Goal: Task Accomplishment & Management: Manage account settings

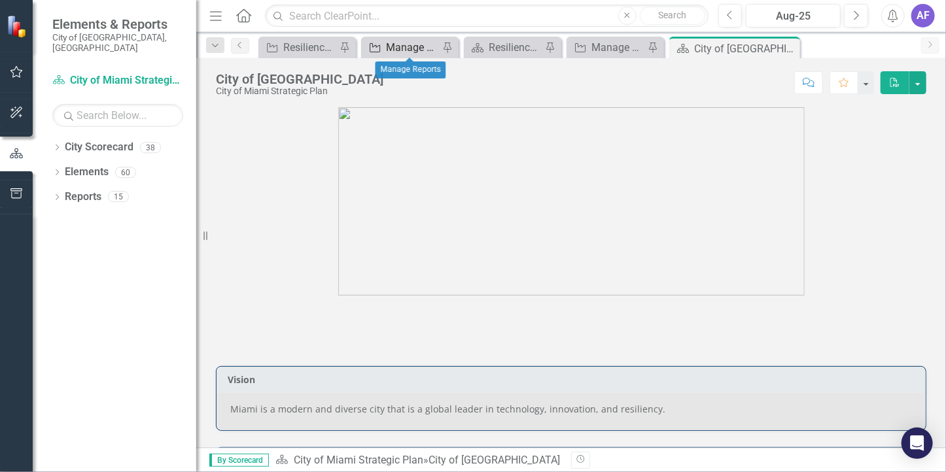
click at [408, 46] on div "Manage Reports" at bounding box center [412, 47] width 53 height 16
click at [407, 54] on div "Manage Reports" at bounding box center [412, 47] width 53 height 16
click at [498, 52] on div "Resilience and Sustainability" at bounding box center [515, 47] width 53 height 16
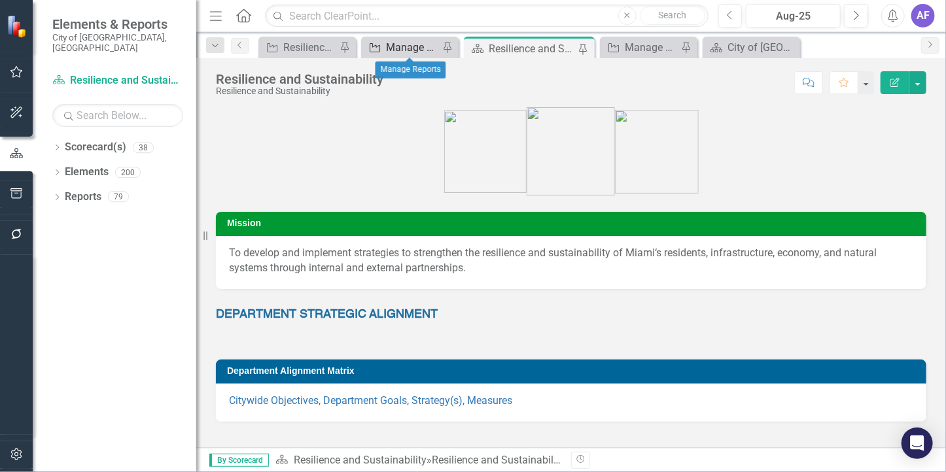
click at [386, 55] on div "Manage Reports" at bounding box center [412, 47] width 53 height 16
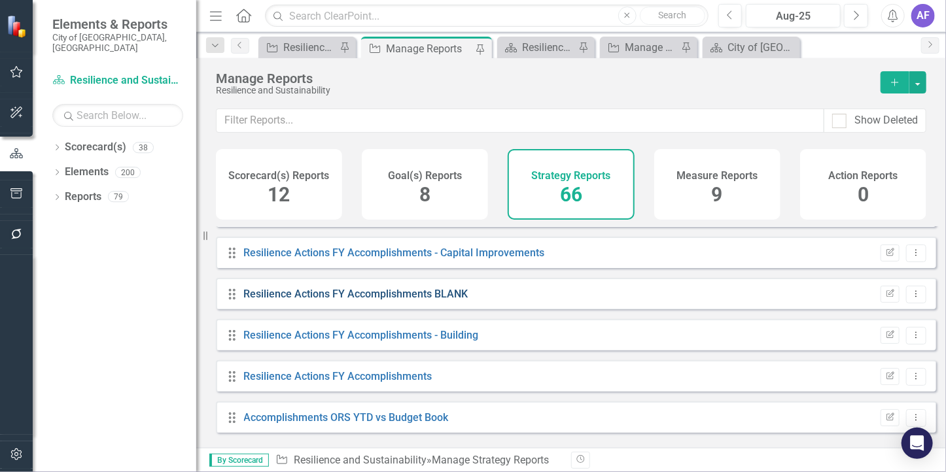
scroll to position [2486, 0]
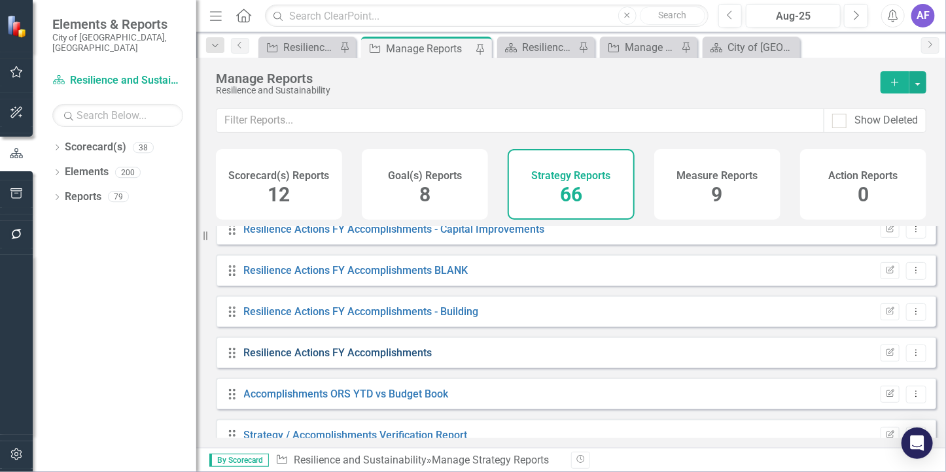
click at [383, 359] on link "Resilience Actions FY Accomplishments" at bounding box center [338, 353] width 188 height 12
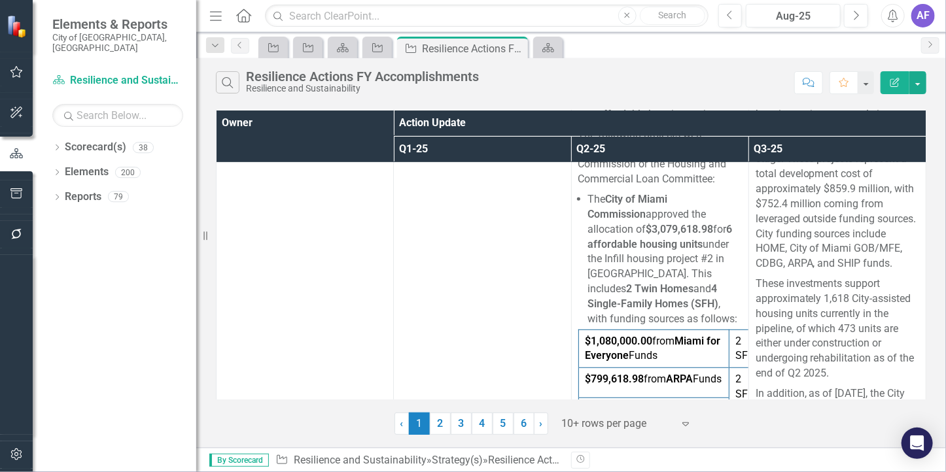
scroll to position [2523, 0]
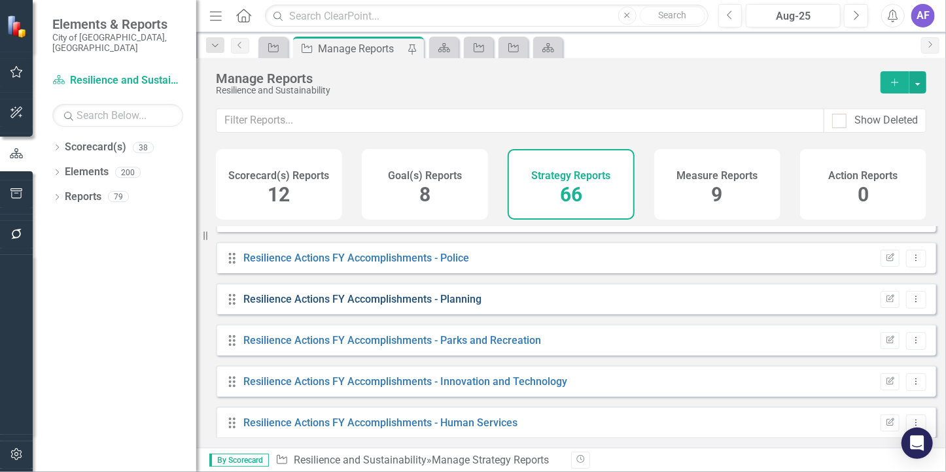
scroll to position [1832, 0]
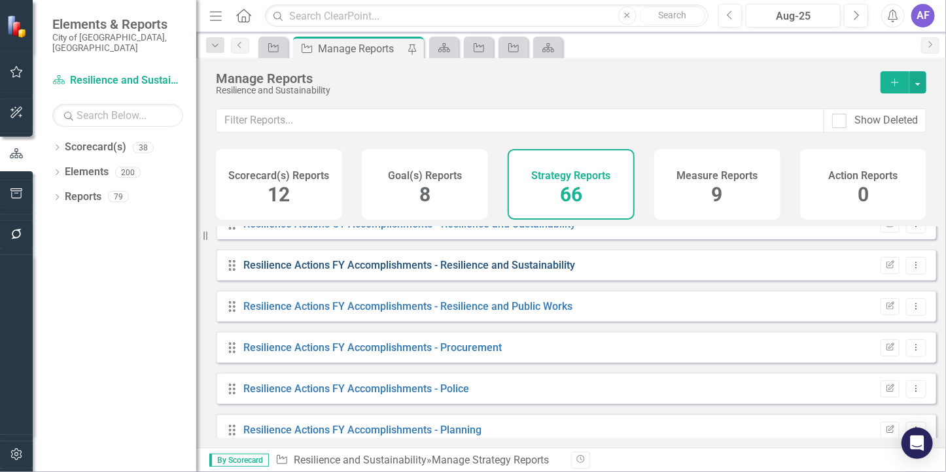
click at [341, 272] on link "Resilience Actions FY Accomplishments - Resilience and Sustainability" at bounding box center [410, 265] width 332 height 12
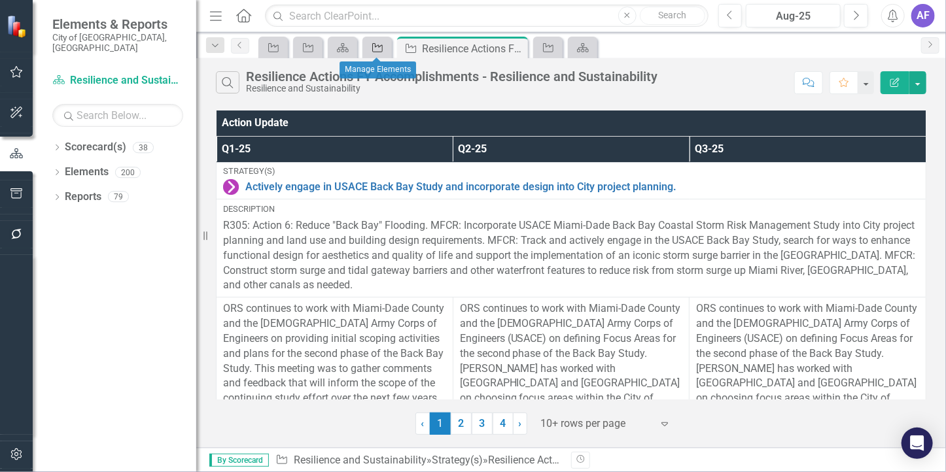
click at [374, 45] on icon "Strategy" at bounding box center [377, 48] width 13 height 10
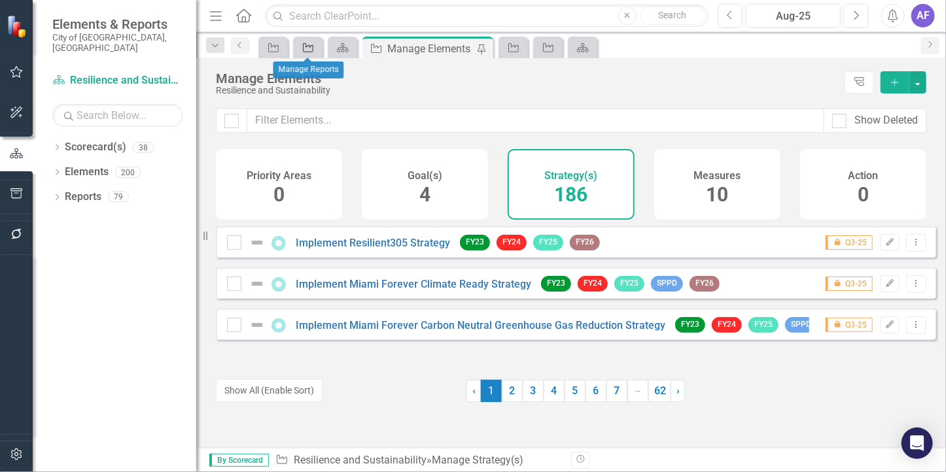
click at [316, 52] on link "Strategy" at bounding box center [307, 47] width 23 height 16
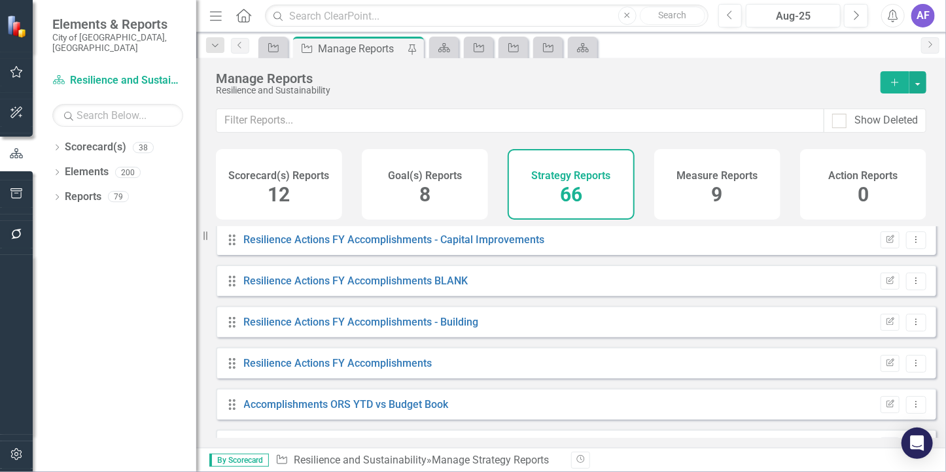
scroll to position [2508, 0]
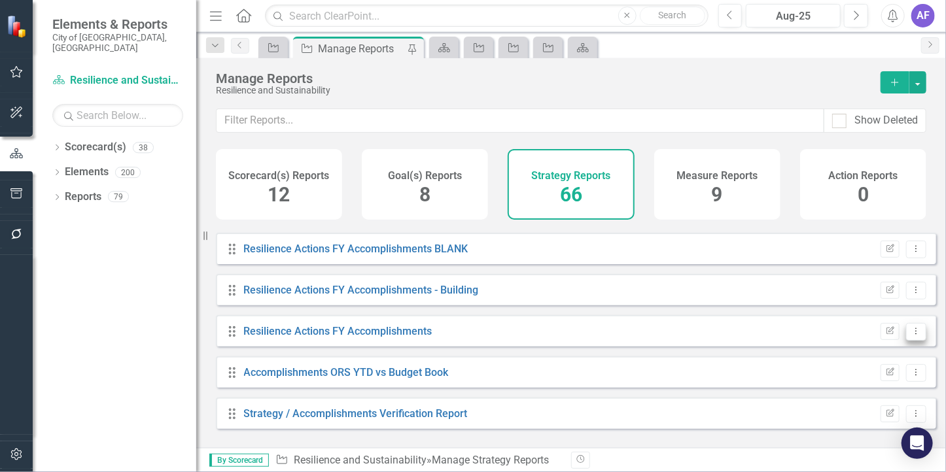
click at [911, 336] on icon "Dropdown Menu" at bounding box center [916, 331] width 11 height 9
click at [864, 410] on link "Copy Duplicate Report" at bounding box center [863, 410] width 108 height 24
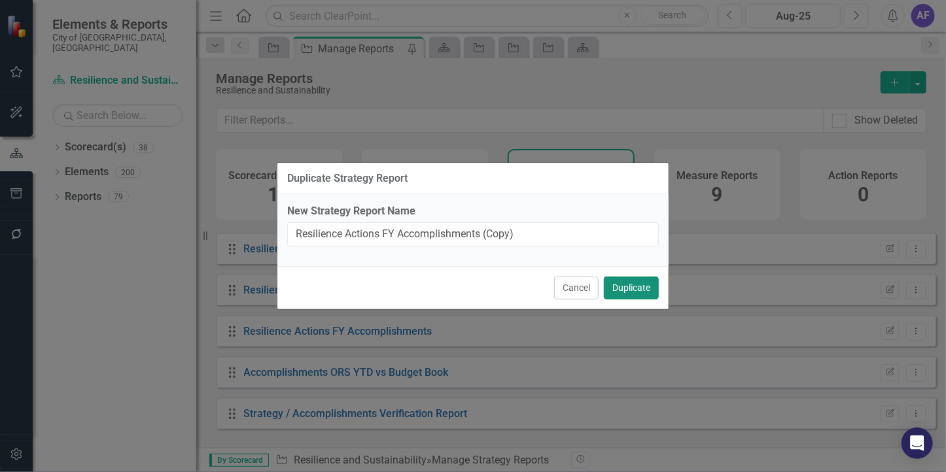
click at [622, 290] on button "Duplicate" at bounding box center [631, 288] width 55 height 23
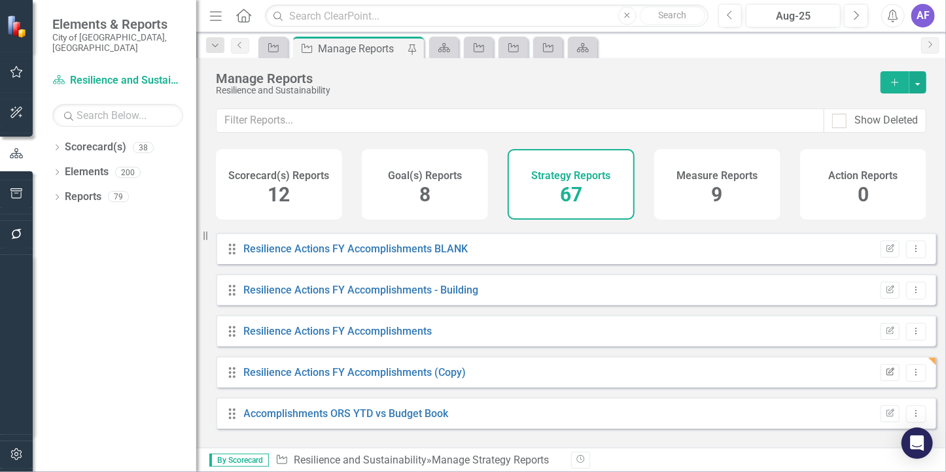
click at [885, 377] on icon "Edit Report" at bounding box center [890, 373] width 10 height 8
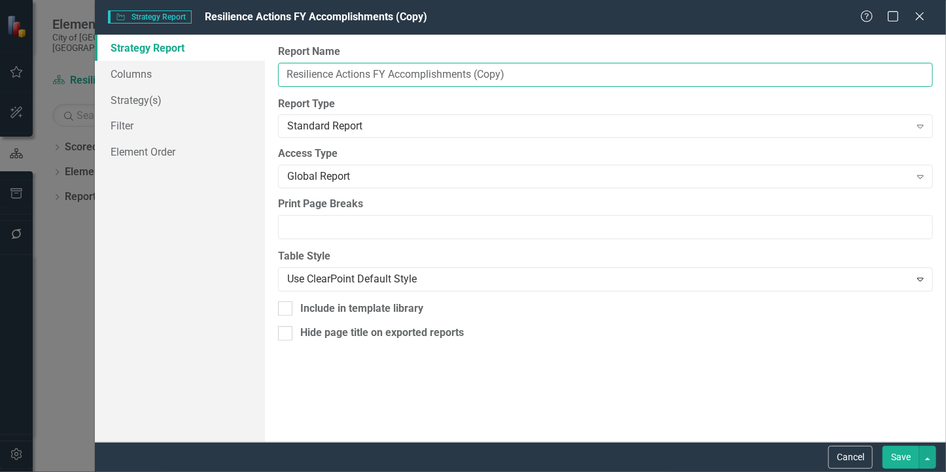
drag, startPoint x: 390, startPoint y: 73, endPoint x: 542, endPoint y: 74, distance: 152.4
click at [542, 74] on input "Resilience Actions FY Accomplishments (Copy)" at bounding box center [605, 75] width 655 height 24
type input "Resilience Actions FY Status Tracking"
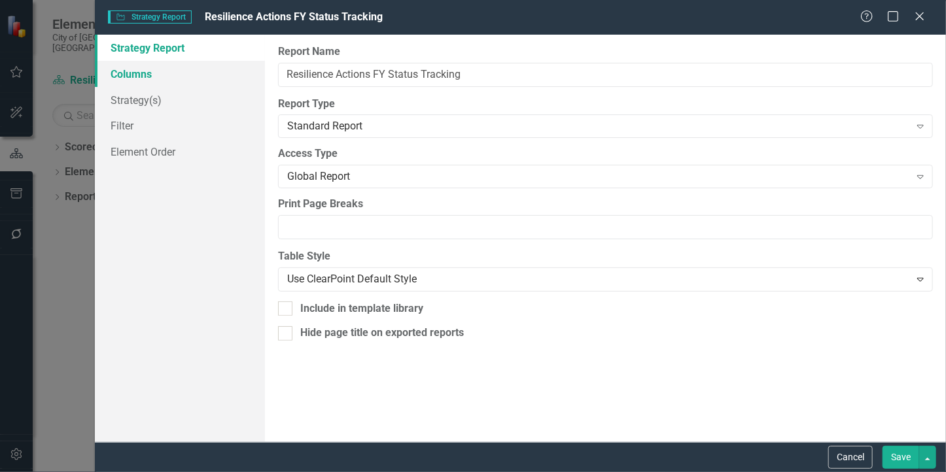
click at [102, 74] on link "Columns" at bounding box center [180, 74] width 170 height 26
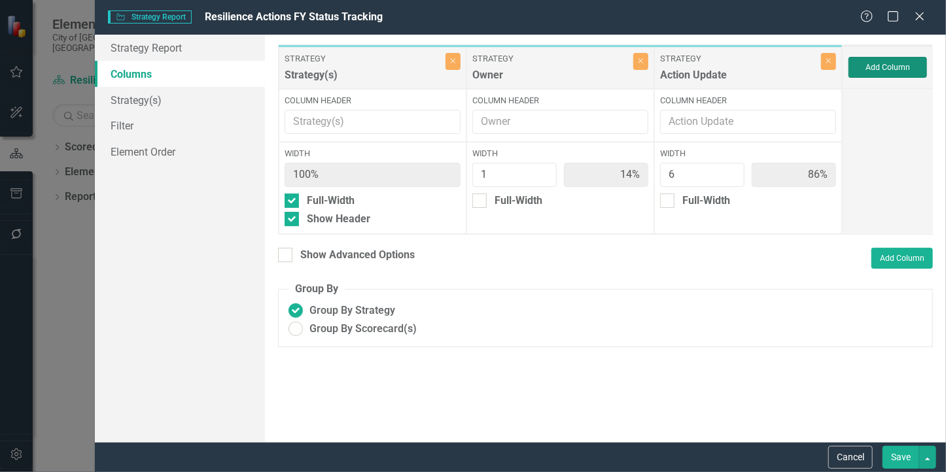
click at [879, 67] on button "Add Column" at bounding box center [888, 67] width 79 height 21
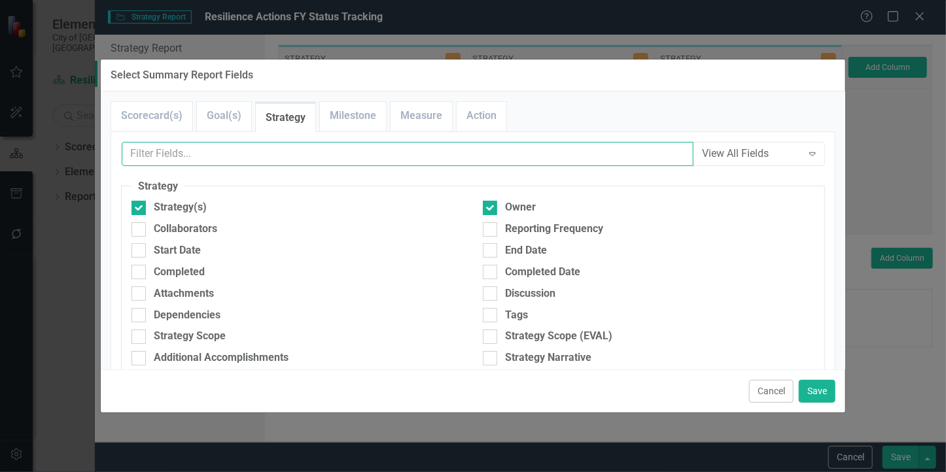
click at [165, 158] on input "text" at bounding box center [408, 154] width 572 height 24
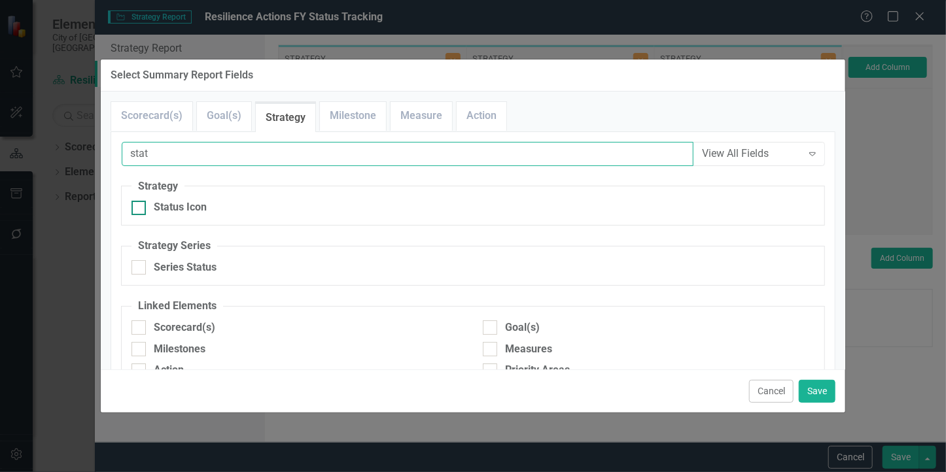
type input "stat"
click at [133, 207] on input "Status Icon" at bounding box center [135, 205] width 9 height 9
checkbox input "true"
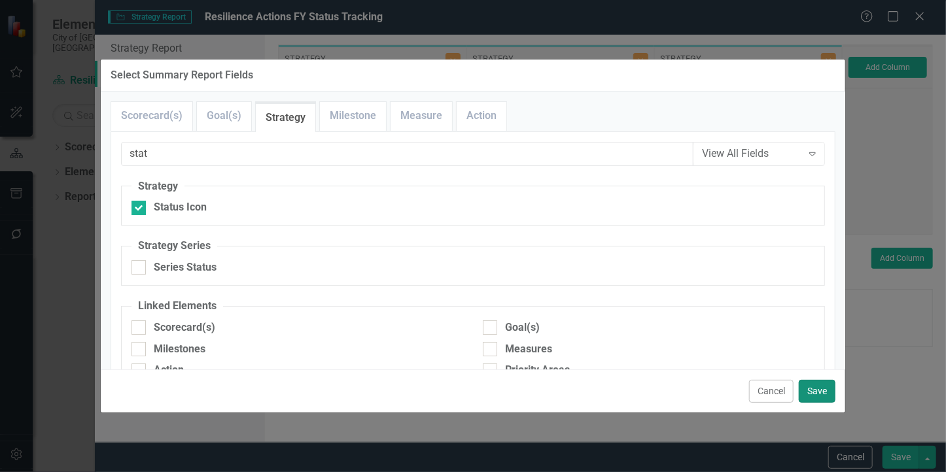
click at [814, 394] on button "Save" at bounding box center [817, 391] width 37 height 23
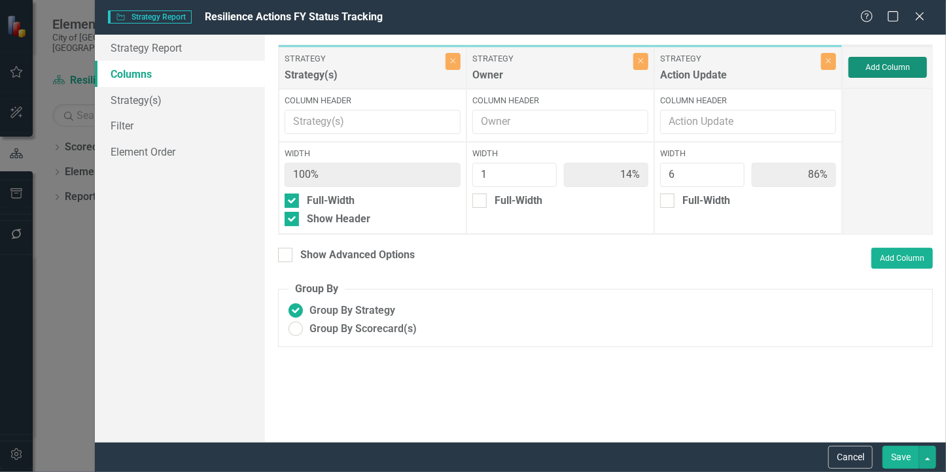
type input "13%"
type input "75%"
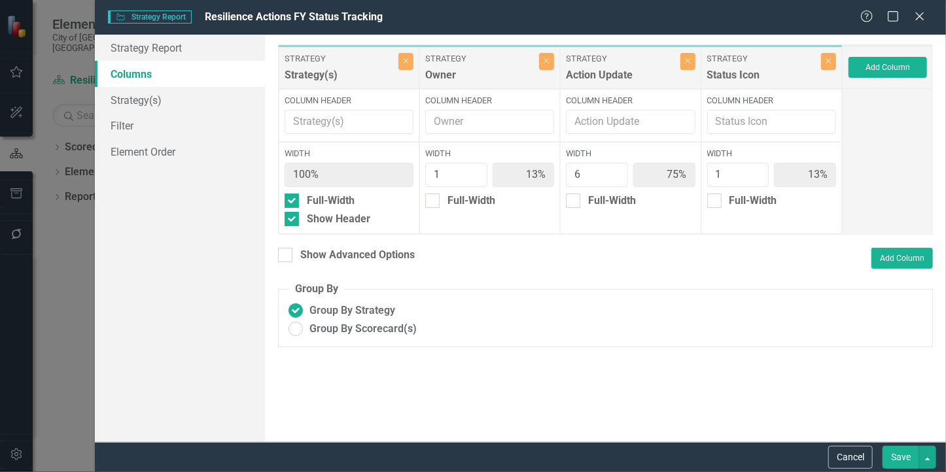
click at [899, 458] on button "Save" at bounding box center [901, 457] width 37 height 23
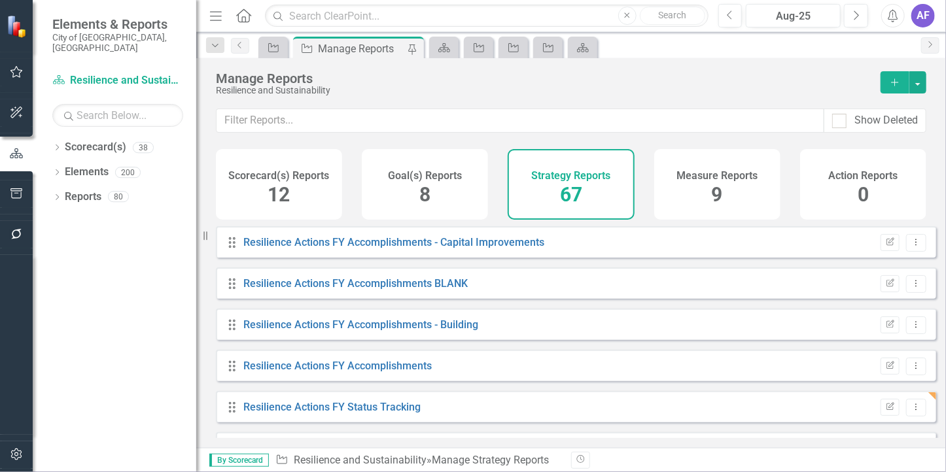
scroll to position [2549, 0]
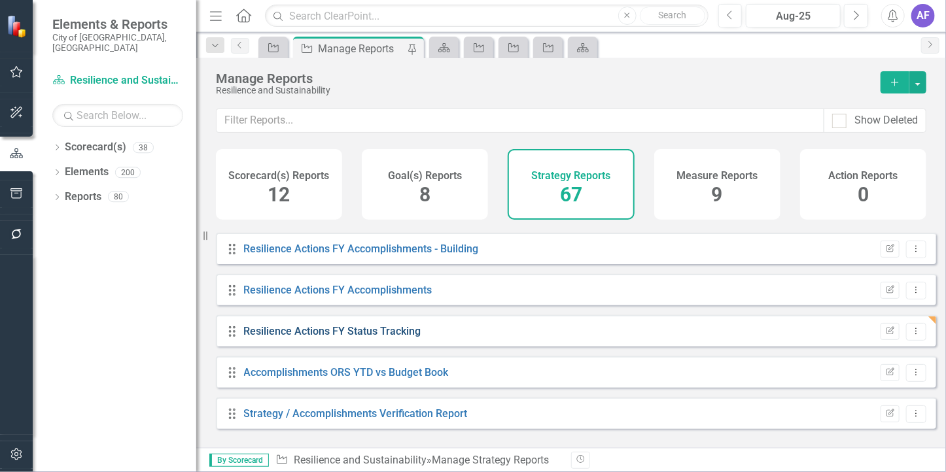
click at [332, 338] on link "Resilience Actions FY Status Tracking" at bounding box center [332, 331] width 177 height 12
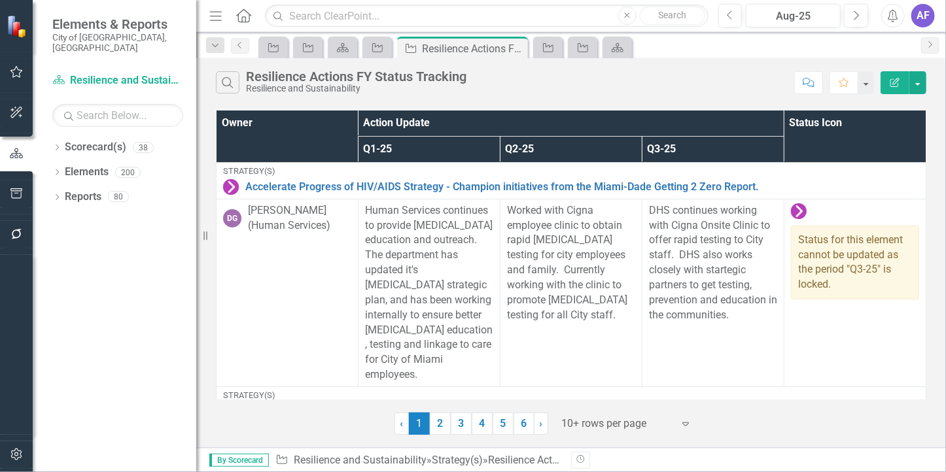
click at [892, 85] on icon "Edit Report" at bounding box center [895, 82] width 12 height 9
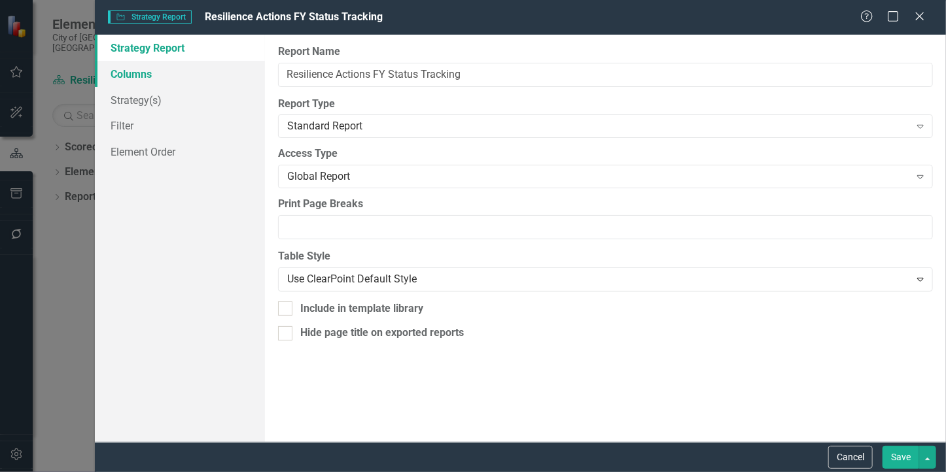
click at [146, 72] on link "Columns" at bounding box center [180, 74] width 170 height 26
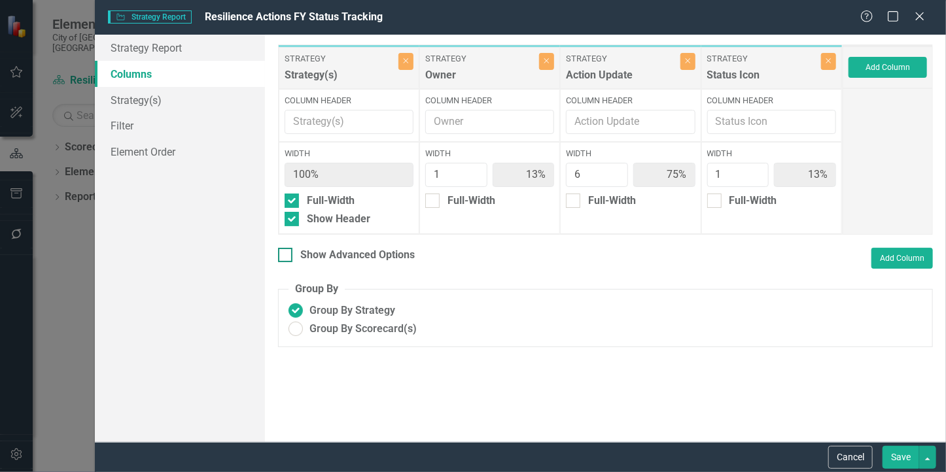
click at [378, 253] on div "Show Advanced Options" at bounding box center [357, 255] width 114 height 15
click at [287, 253] on input "Show Advanced Options" at bounding box center [282, 252] width 9 height 9
checkbox input "true"
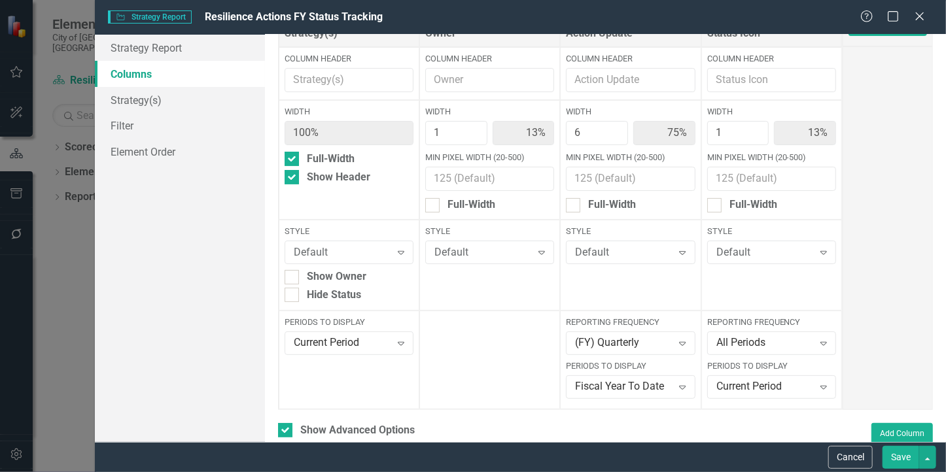
scroll to position [65, 0]
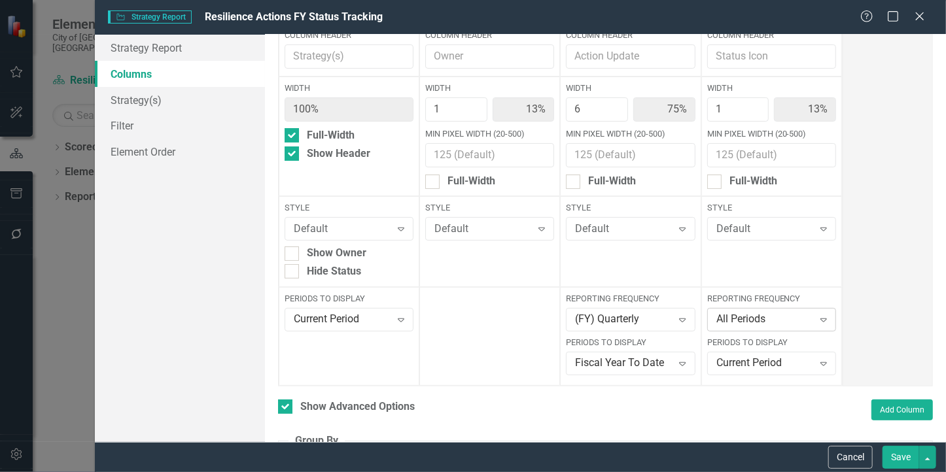
click at [748, 321] on div "All Periods" at bounding box center [764, 320] width 97 height 15
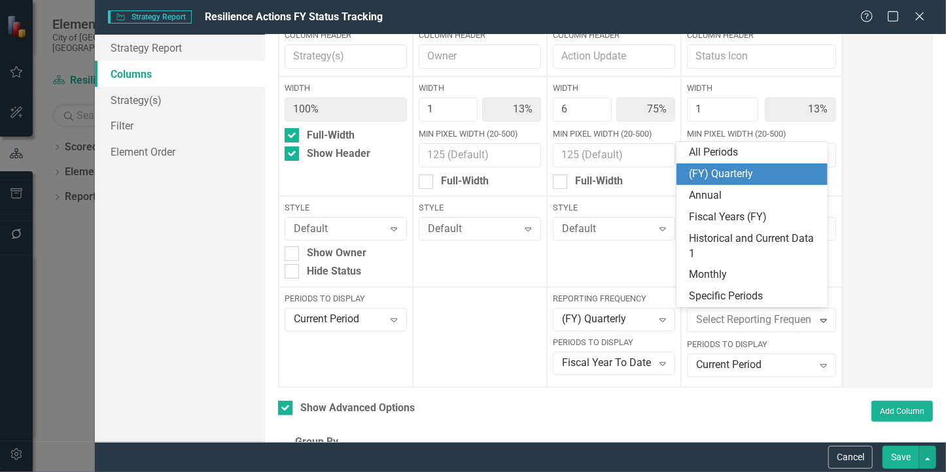
click at [758, 175] on div "(FY) Quarterly" at bounding box center [755, 174] width 130 height 15
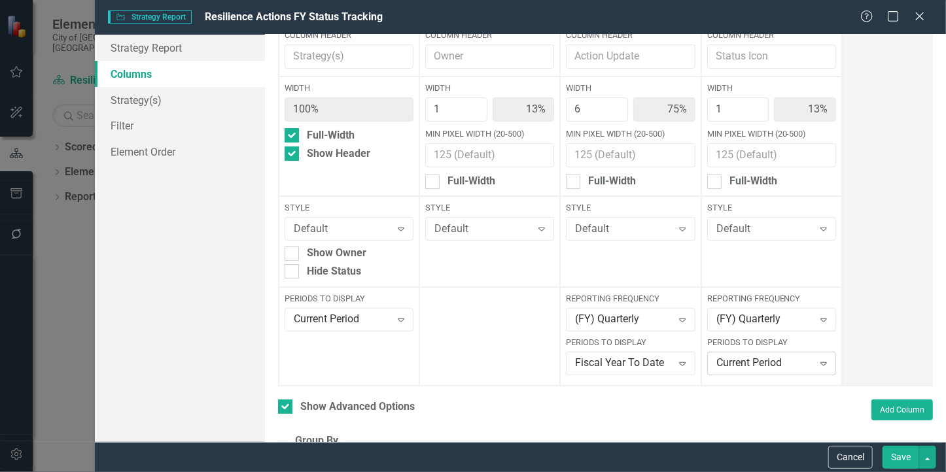
click at [724, 359] on div "Current Period" at bounding box center [764, 364] width 97 height 15
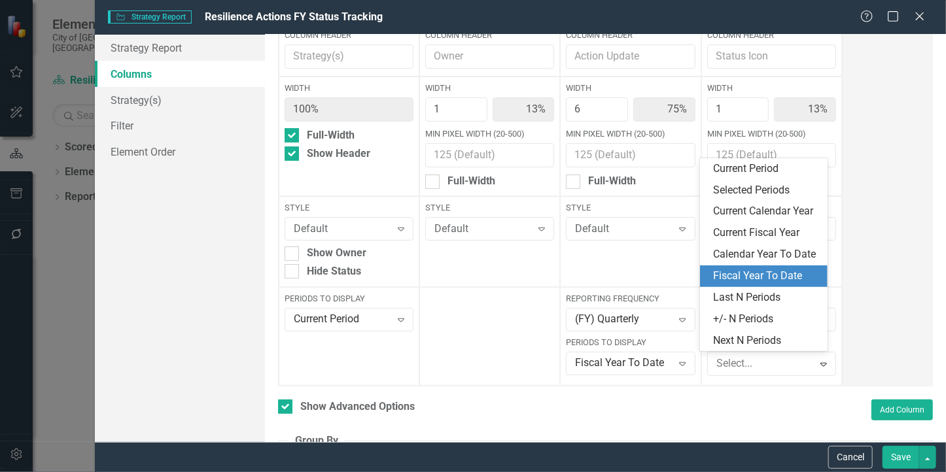
click at [754, 272] on div "Fiscal Year To Date" at bounding box center [766, 276] width 106 height 15
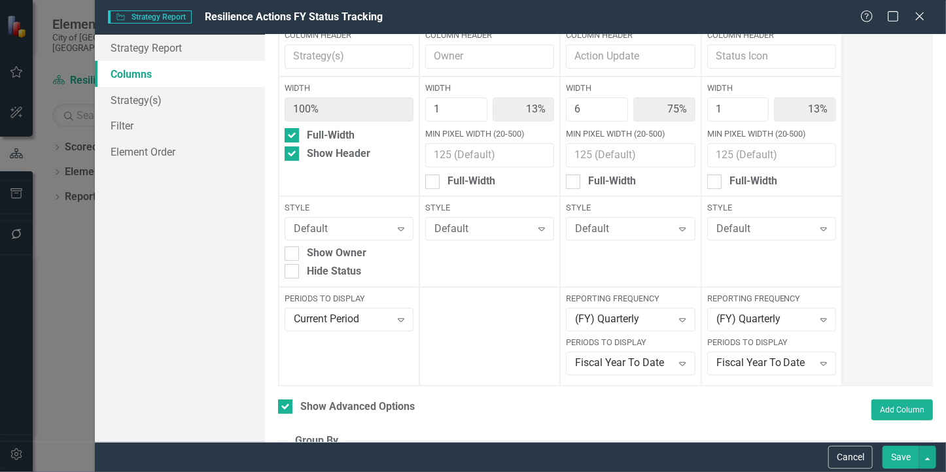
click at [893, 460] on button "Save" at bounding box center [901, 457] width 37 height 23
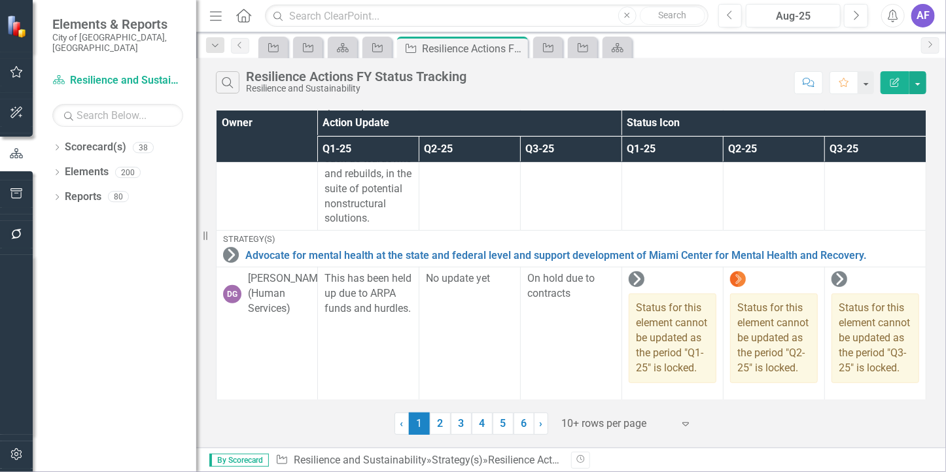
scroll to position [2682, 0]
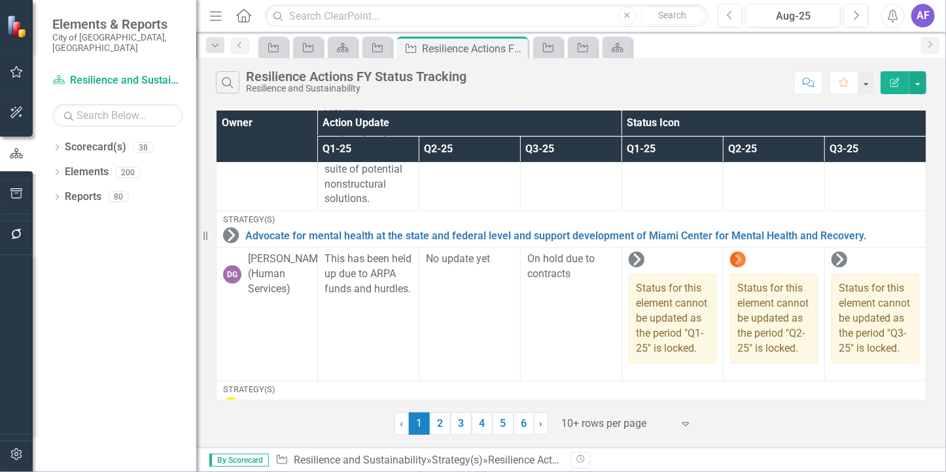
click at [894, 81] on icon "button" at bounding box center [894, 82] width 9 height 9
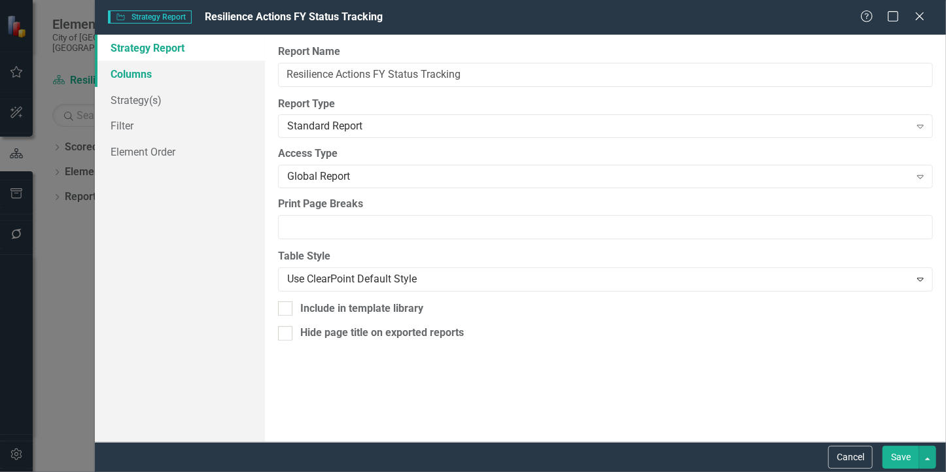
click at [162, 75] on link "Columns" at bounding box center [180, 74] width 170 height 26
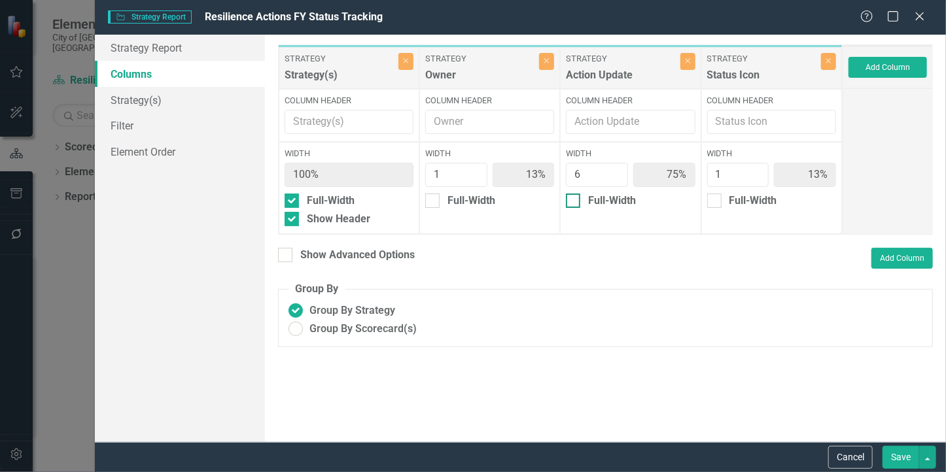
click at [575, 204] on div at bounding box center [573, 201] width 14 height 14
click at [574, 202] on input "Full-Width" at bounding box center [570, 198] width 9 height 9
checkbox input "true"
type input "50%"
type input "100%"
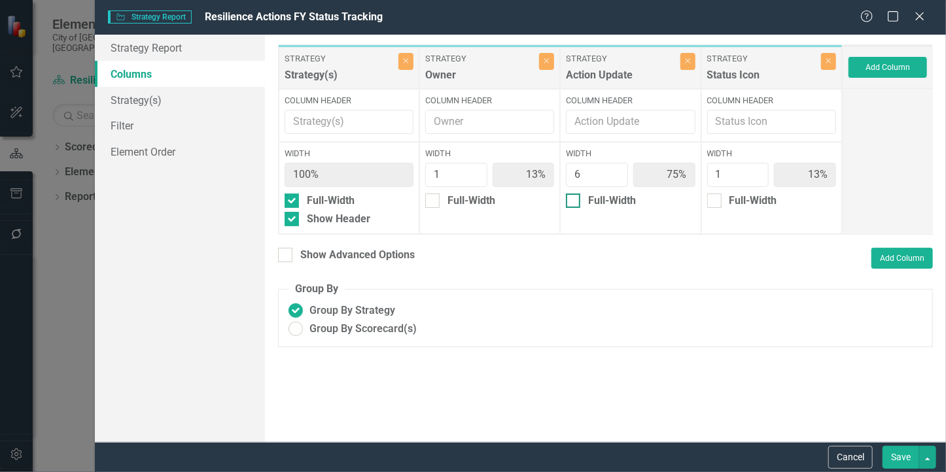
type input "50%"
click at [714, 200] on input "Full-Width" at bounding box center [711, 198] width 9 height 9
checkbox input "true"
type input "100%"
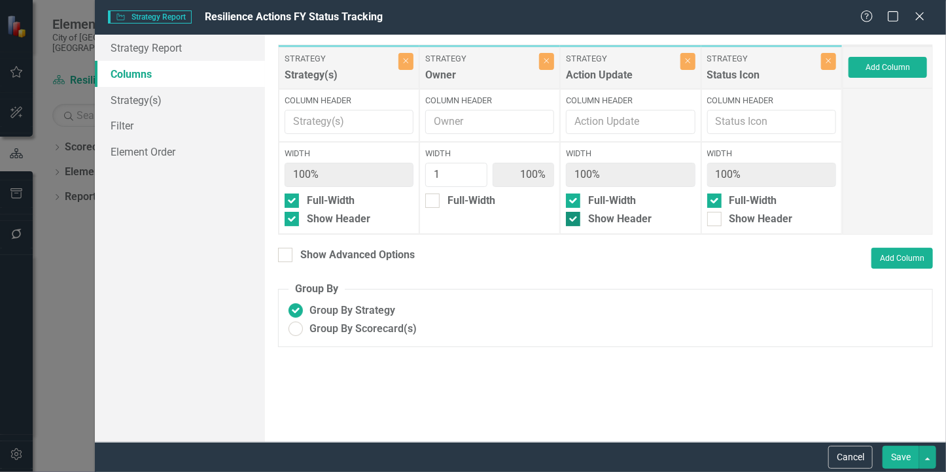
click at [586, 220] on div "Show Header" at bounding box center [630, 219] width 129 height 15
click at [574, 220] on input "Show Header" at bounding box center [570, 216] width 9 height 9
checkbox input "false"
click at [913, 458] on button "Save" at bounding box center [901, 457] width 37 height 23
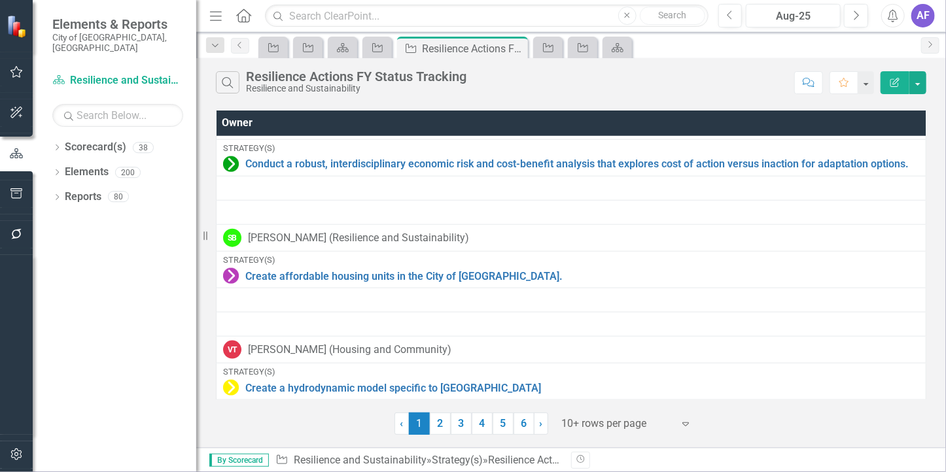
scroll to position [862, 0]
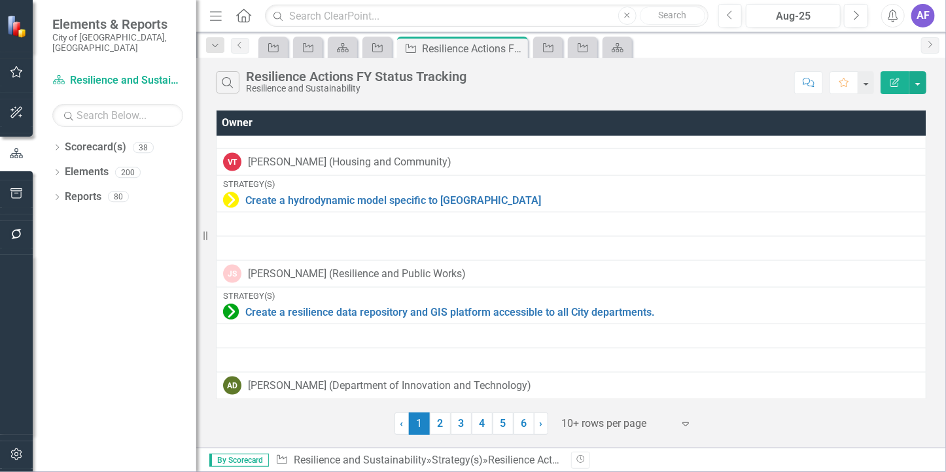
click at [896, 82] on icon "Edit Report" at bounding box center [895, 82] width 12 height 9
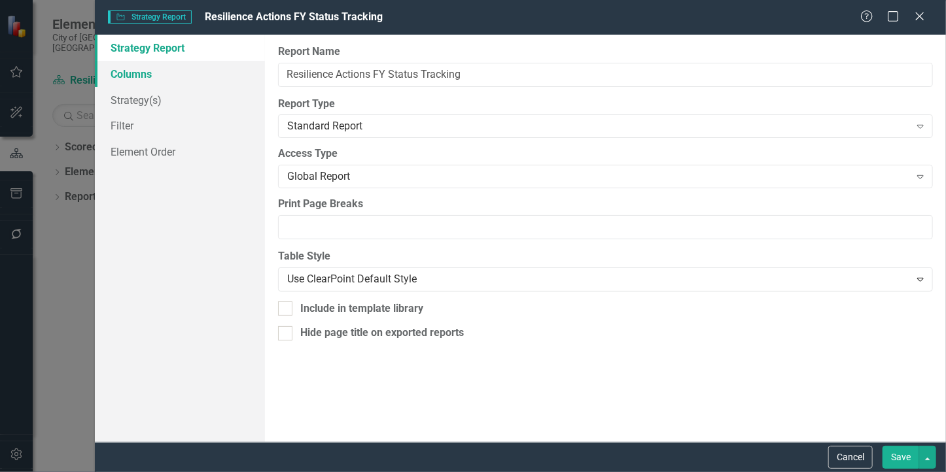
click at [125, 71] on link "Columns" at bounding box center [180, 74] width 170 height 26
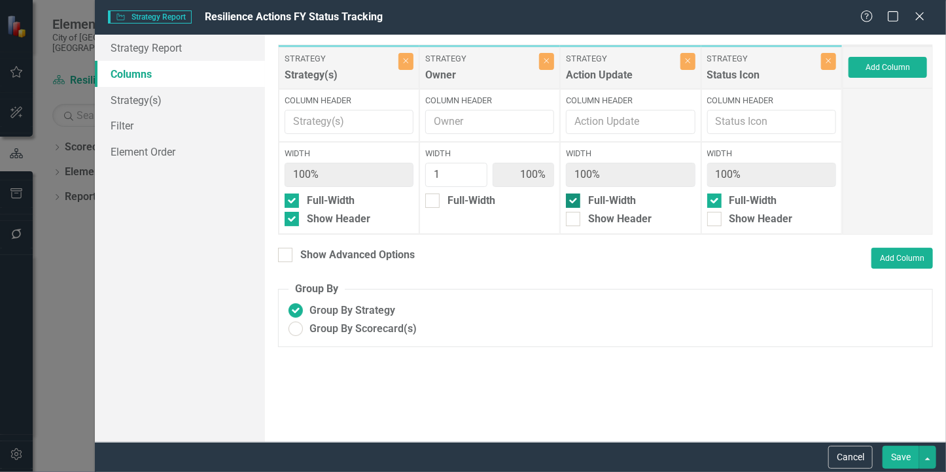
click at [574, 203] on div at bounding box center [573, 201] width 14 height 14
click at [574, 202] on input "Full-Width" at bounding box center [570, 198] width 9 height 9
checkbox input "false"
type input "14%"
type input "86%"
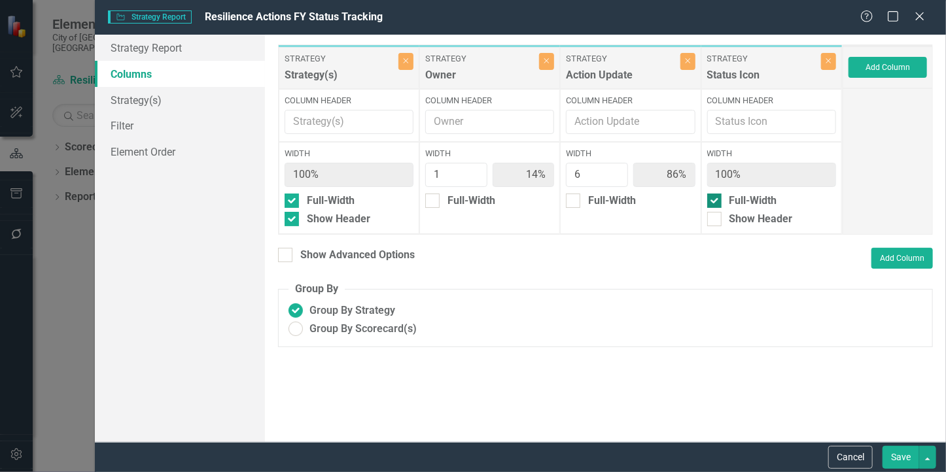
click at [720, 198] on div at bounding box center [714, 201] width 14 height 14
click at [716, 198] on input "Full-Width" at bounding box center [711, 198] width 9 height 9
checkbox input "false"
type input "13%"
type input "75%"
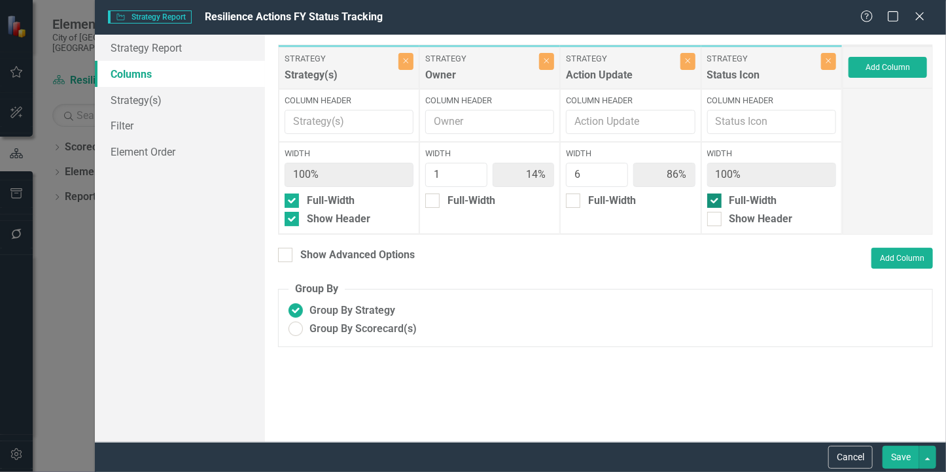
type input "13%"
click at [293, 251] on div "Show Advanced Options" at bounding box center [346, 255] width 137 height 15
click at [287, 251] on input "Show Advanced Options" at bounding box center [282, 252] width 9 height 9
checkbox input "true"
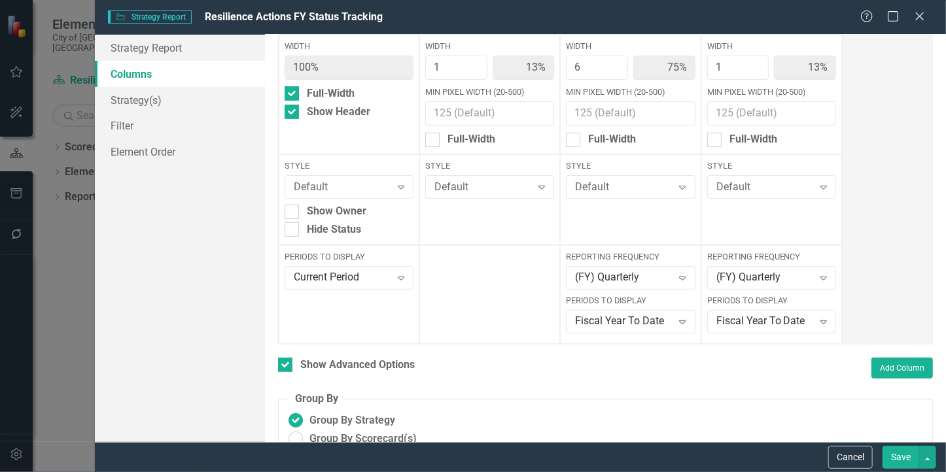
scroll to position [130, 0]
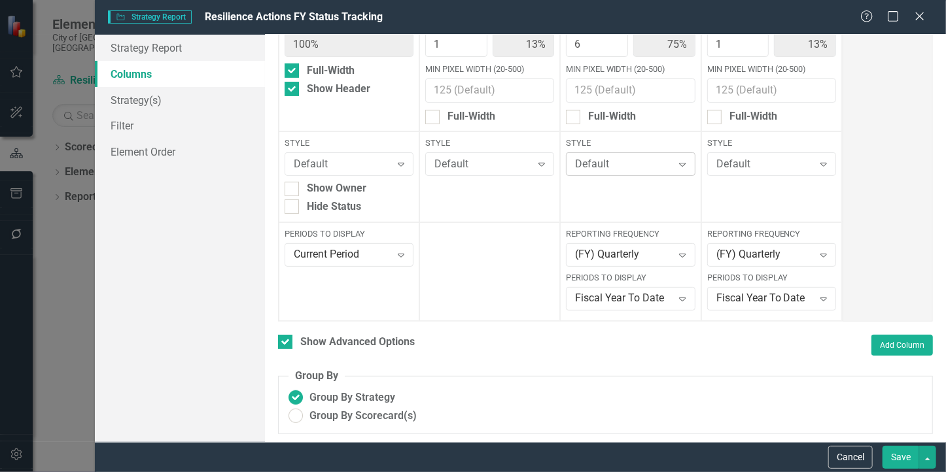
click at [586, 172] on div "Default Expand" at bounding box center [630, 164] width 129 height 24
click at [895, 453] on button "Save" at bounding box center [901, 457] width 37 height 23
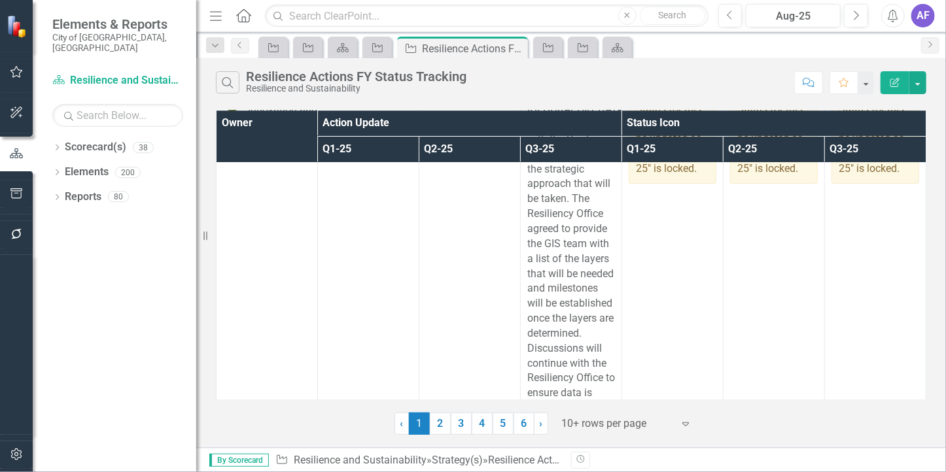
scroll to position [6688, 0]
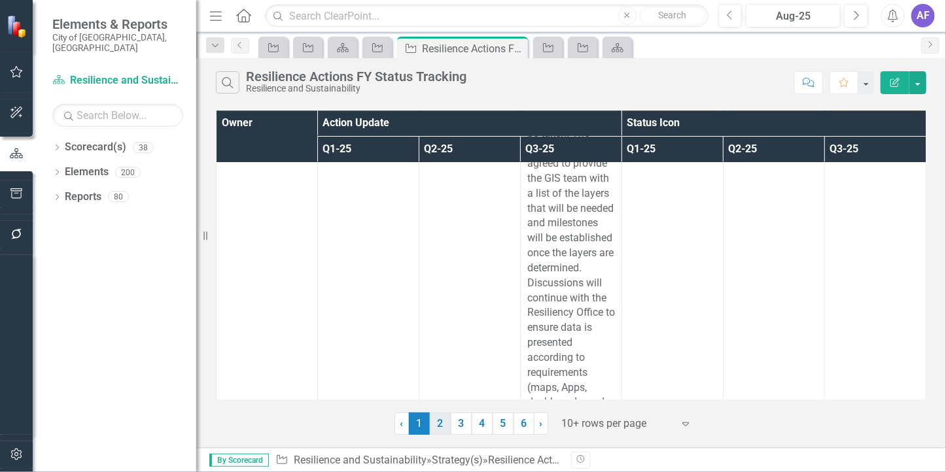
click at [438, 428] on link "2" at bounding box center [440, 424] width 21 height 22
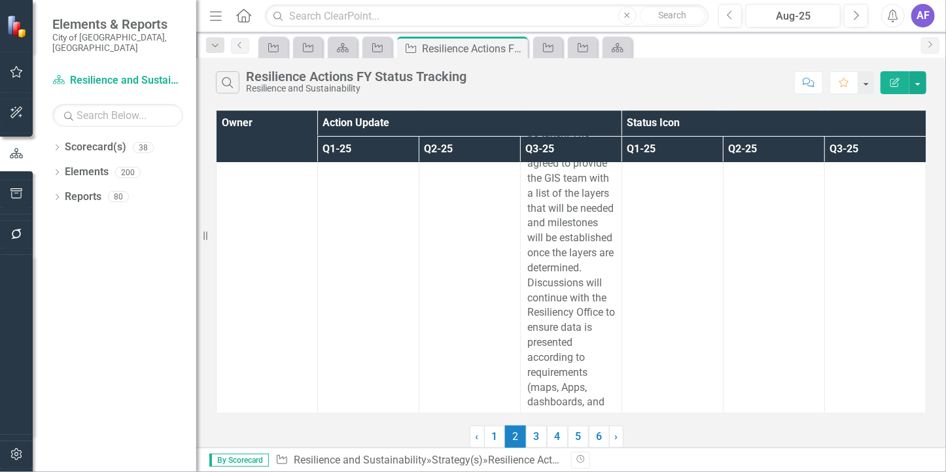
scroll to position [0, 0]
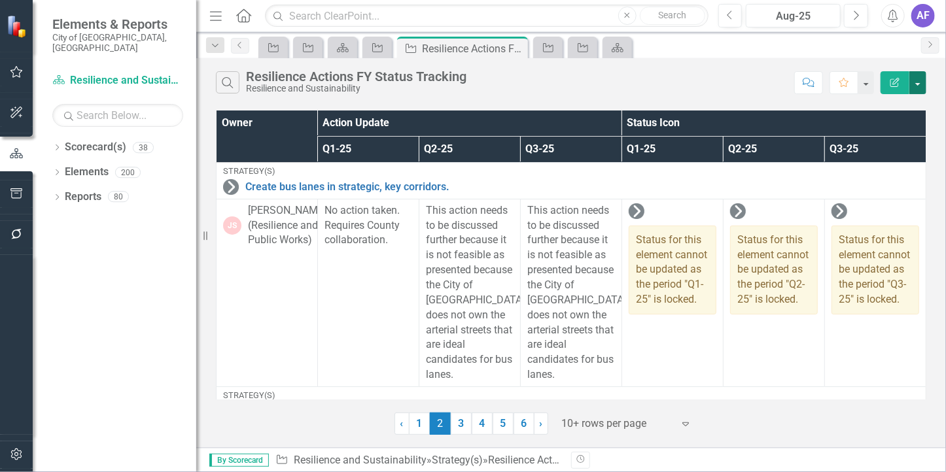
click at [916, 79] on button "button" at bounding box center [917, 82] width 17 height 23
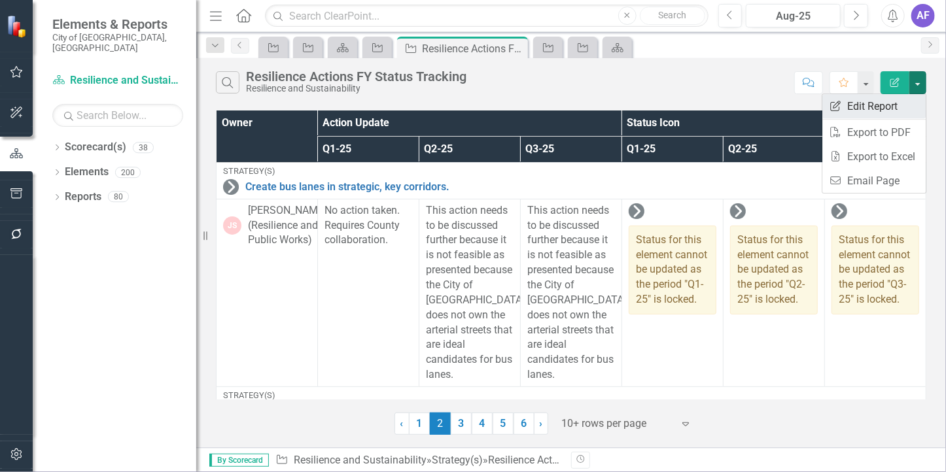
click at [854, 114] on link "Edit Report Edit Report" at bounding box center [873, 106] width 103 height 24
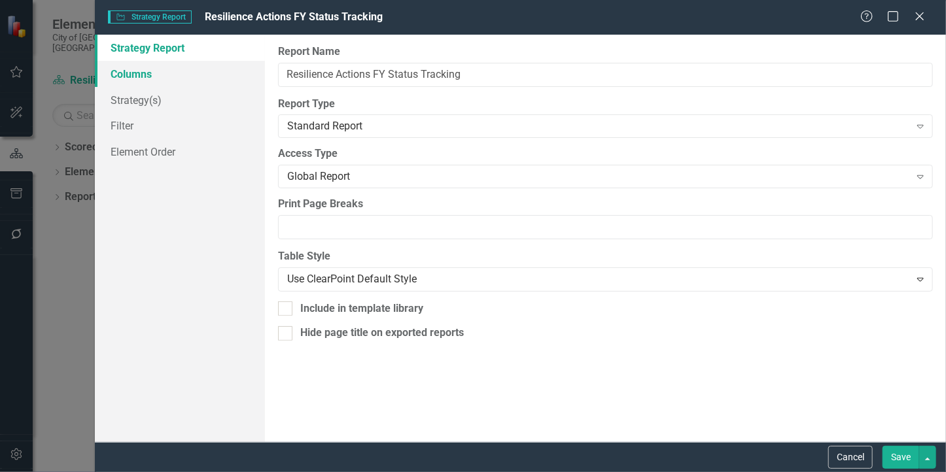
click at [131, 67] on link "Columns" at bounding box center [180, 74] width 170 height 26
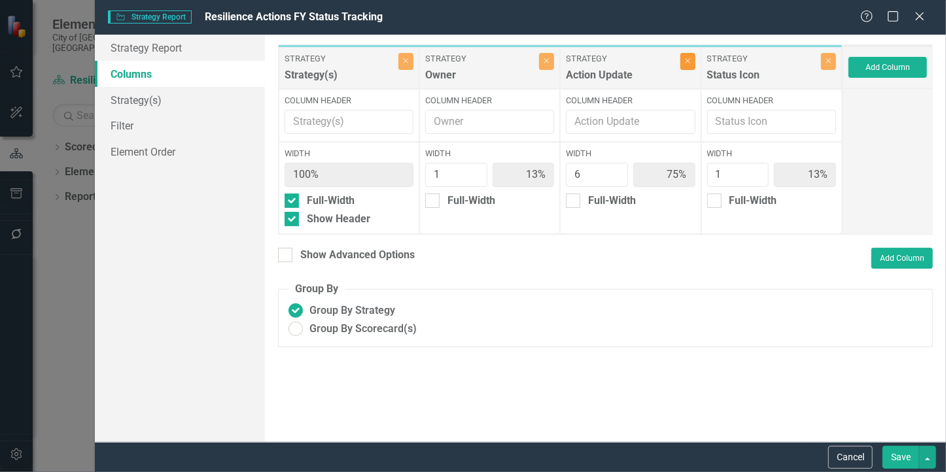
click at [690, 65] on button "Close" at bounding box center [687, 61] width 15 height 17
type input "50%"
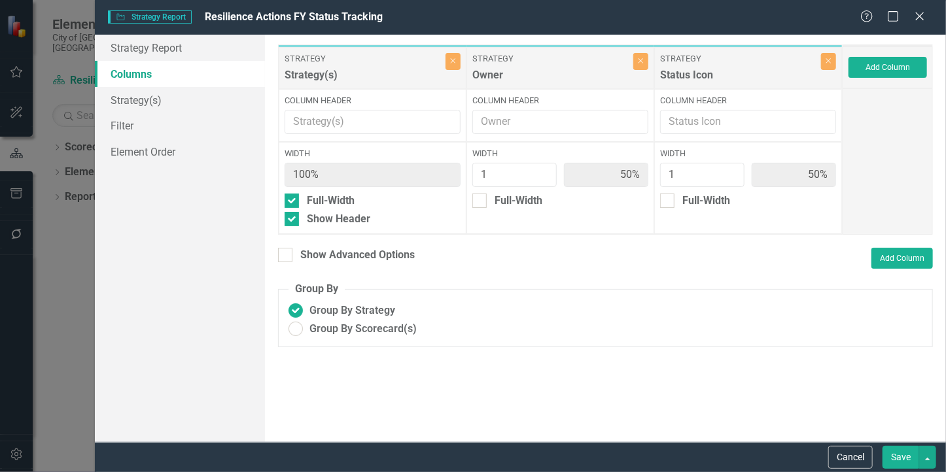
click at [901, 453] on button "Save" at bounding box center [901, 457] width 37 height 23
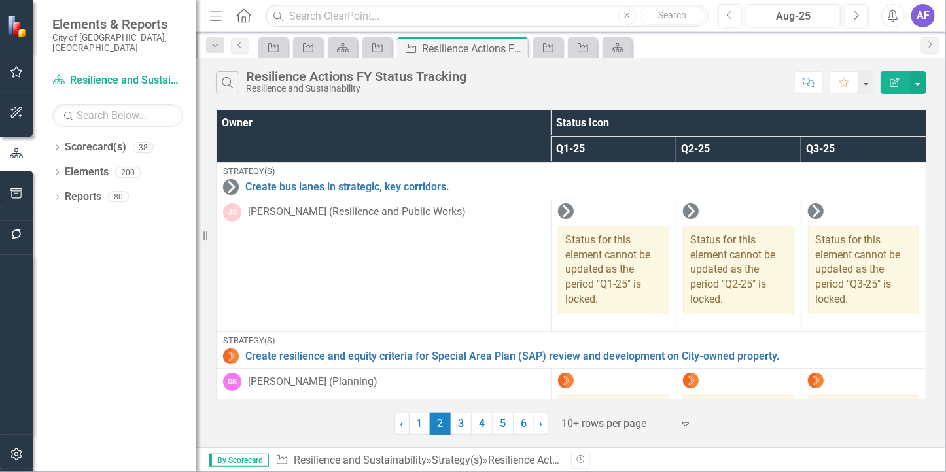
click at [900, 80] on icon "Edit Report" at bounding box center [895, 82] width 12 height 9
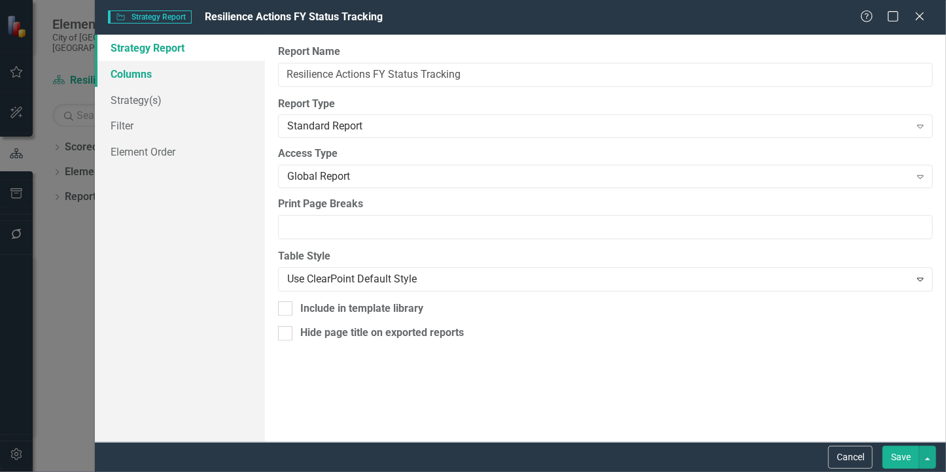
click at [164, 75] on link "Columns" at bounding box center [180, 74] width 170 height 26
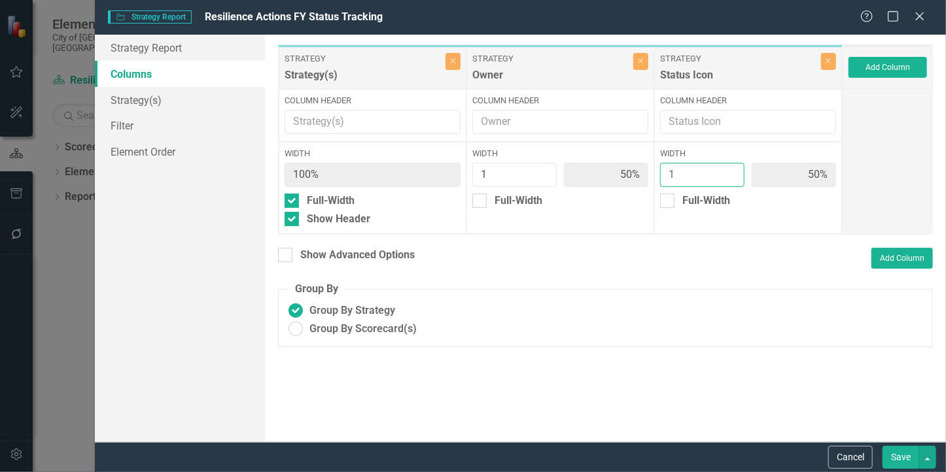
type input "2"
type input "33%"
type input "67%"
click at [730, 168] on input "2" at bounding box center [702, 175] width 84 height 24
type input "3"
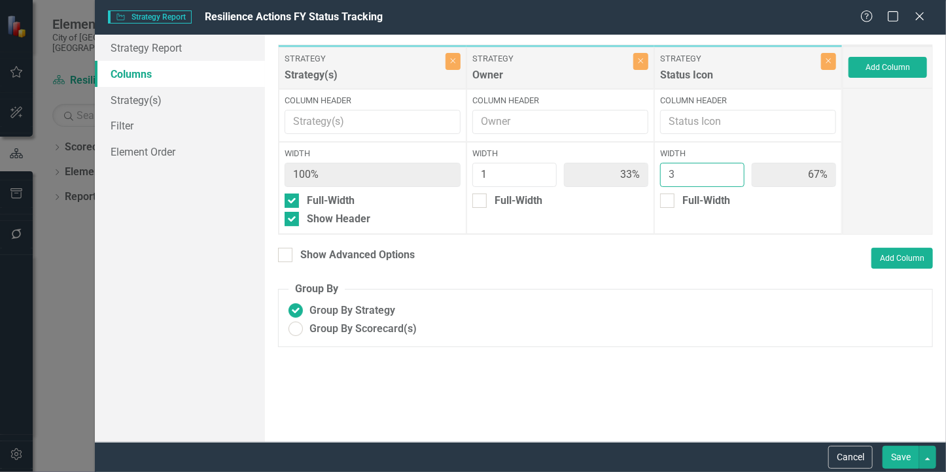
type input "25%"
type input "75%"
click at [732, 171] on input "3" at bounding box center [702, 175] width 84 height 24
type input "4"
type input "20%"
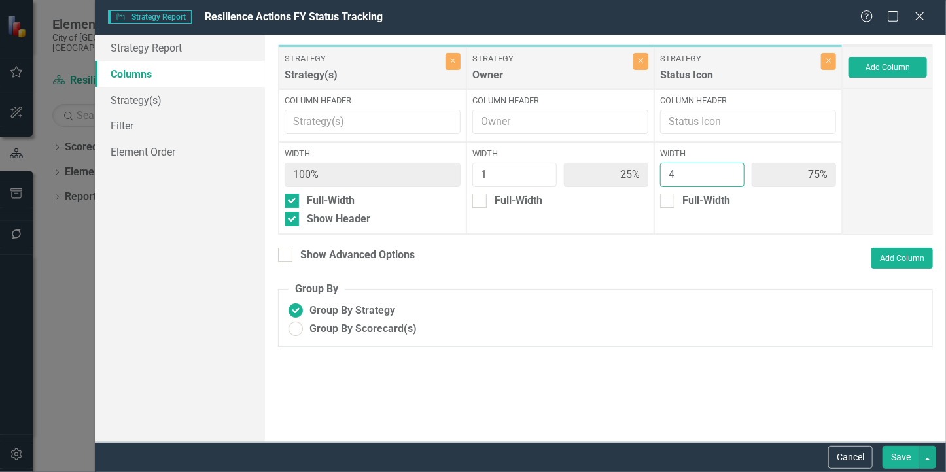
type input "80%"
type input "4"
click at [732, 171] on input "4" at bounding box center [702, 175] width 84 height 24
click at [903, 461] on button "Save" at bounding box center [901, 457] width 37 height 23
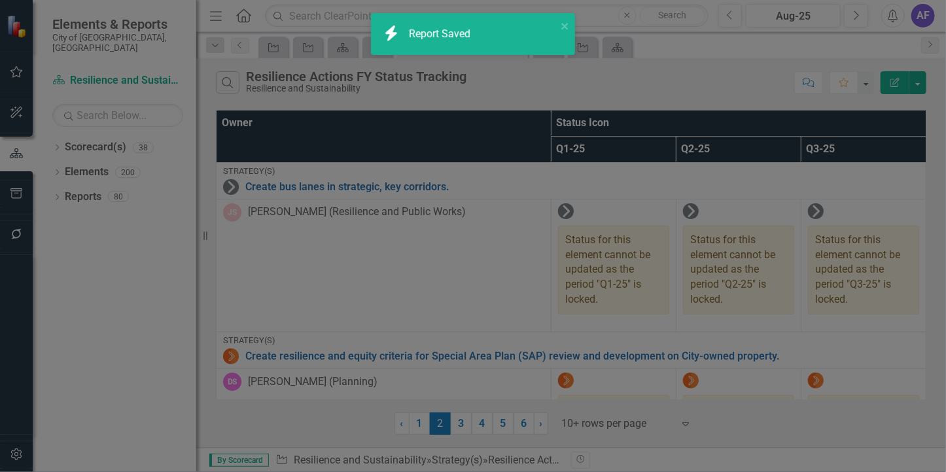
radio input "false"
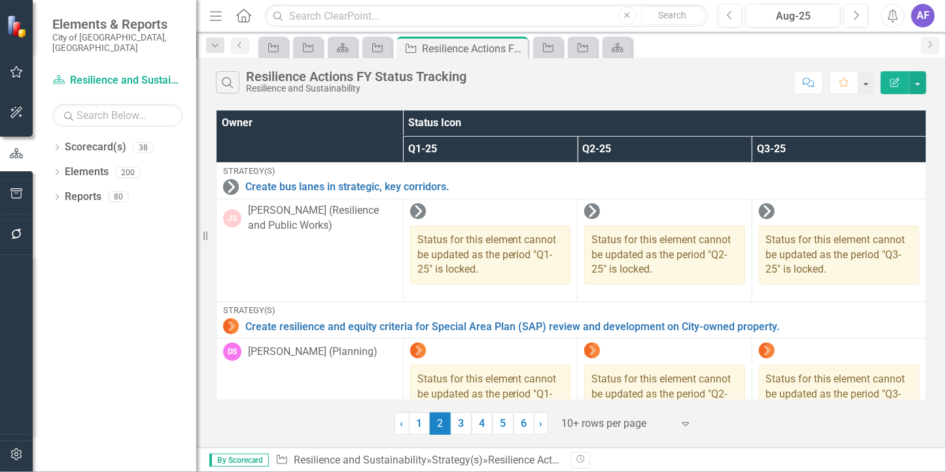
click at [890, 83] on icon "Edit Report" at bounding box center [895, 82] width 12 height 9
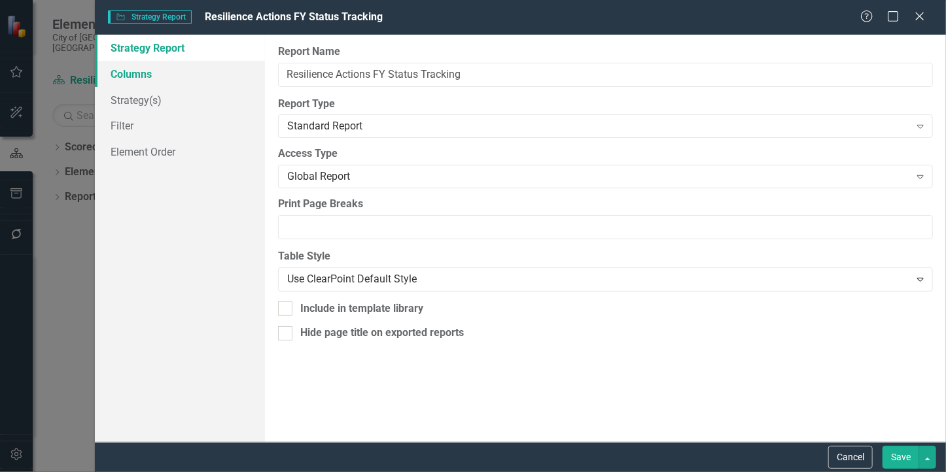
click at [149, 67] on link "Columns" at bounding box center [180, 74] width 170 height 26
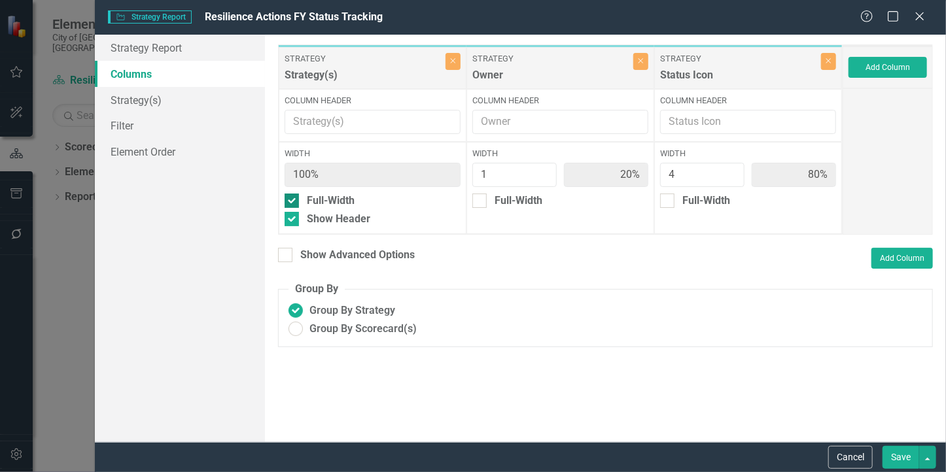
click at [294, 202] on div at bounding box center [292, 201] width 14 height 14
click at [293, 202] on input "Full-Width" at bounding box center [289, 198] width 9 height 9
checkbox input "false"
type input "29%"
type input "14%"
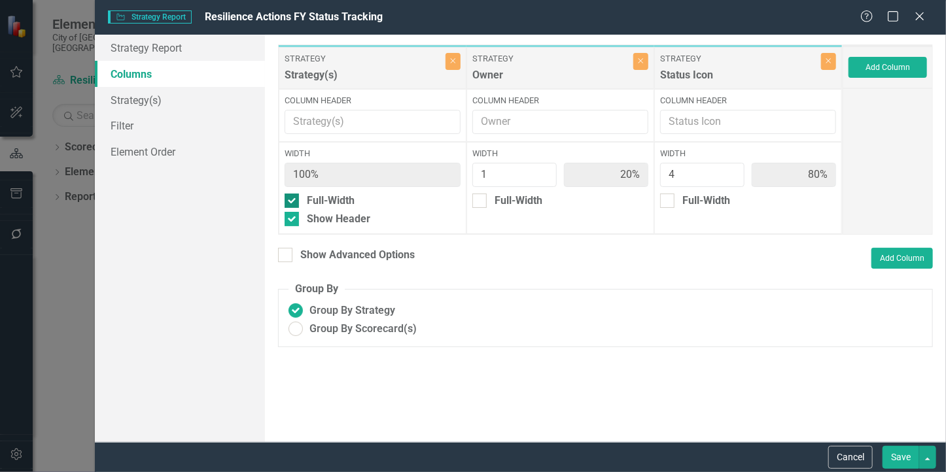
type input "57%"
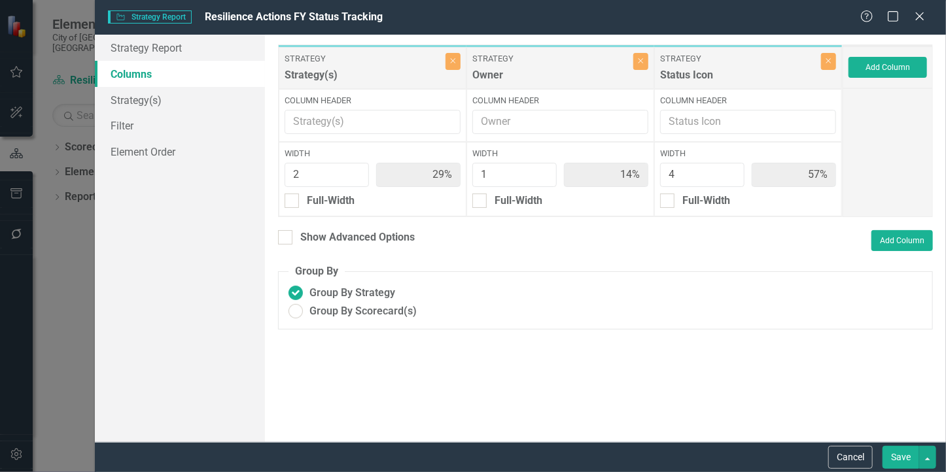
click at [892, 460] on button "Save" at bounding box center [901, 457] width 37 height 23
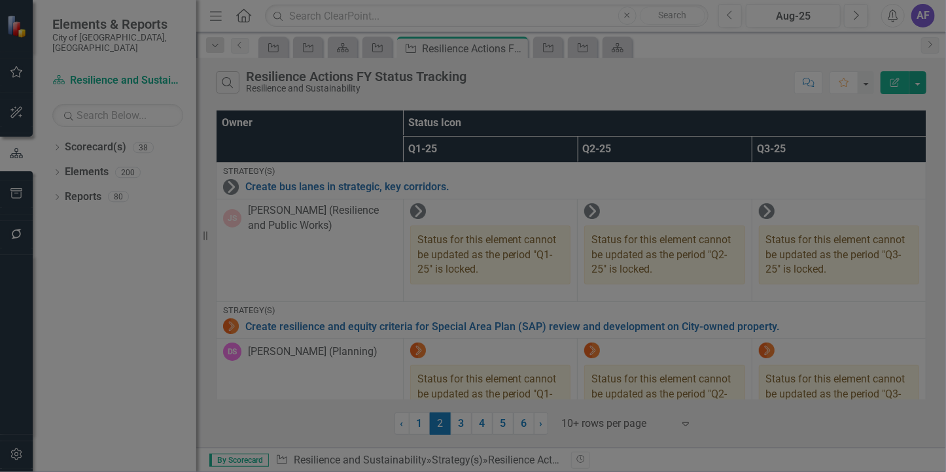
radio input "true"
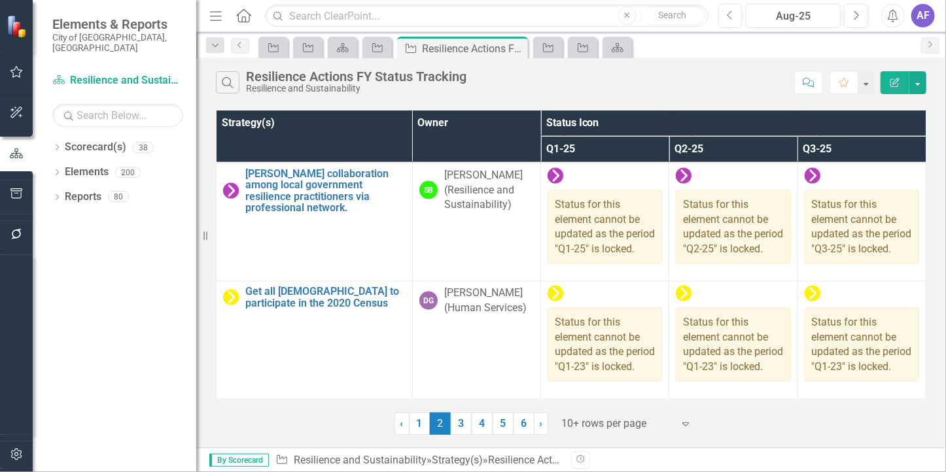
scroll to position [1088, 0]
click at [914, 81] on button "button" at bounding box center [917, 82] width 17 height 23
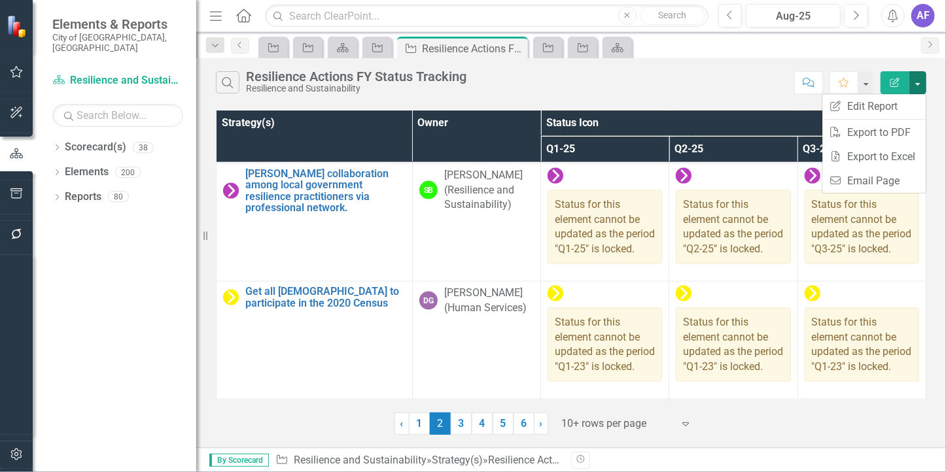
click at [447, 142] on th "Owner" at bounding box center [476, 137] width 128 height 52
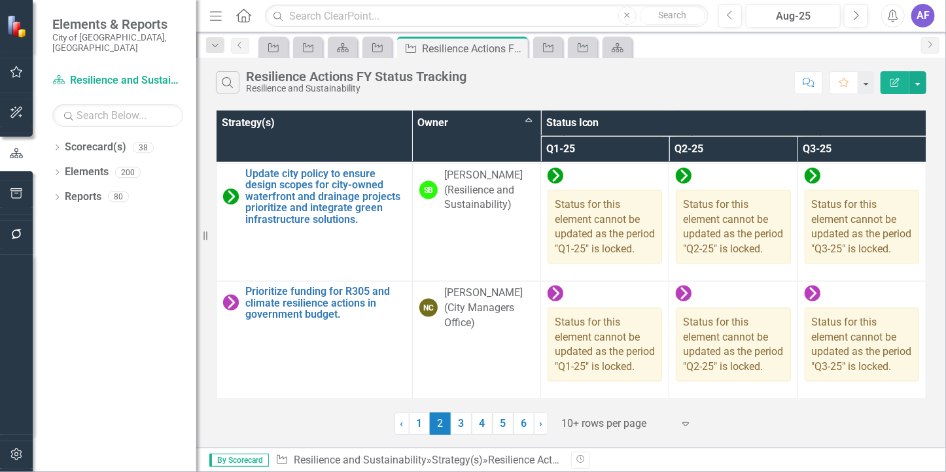
scroll to position [113, 0]
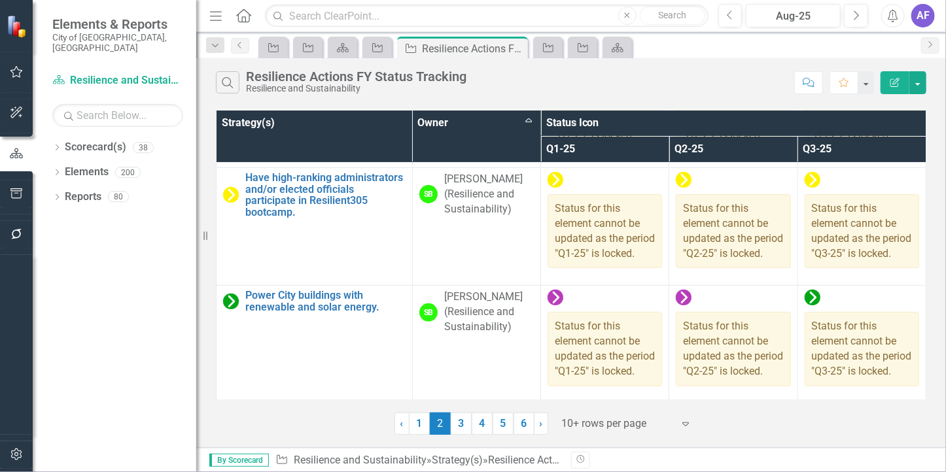
click at [566, 429] on div at bounding box center [617, 424] width 111 height 18
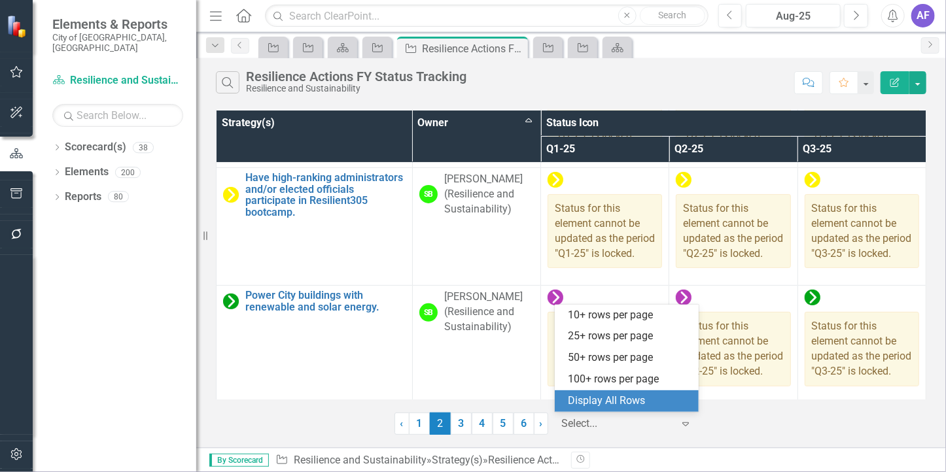
click at [589, 400] on div "Display All Rows" at bounding box center [629, 401] width 123 height 15
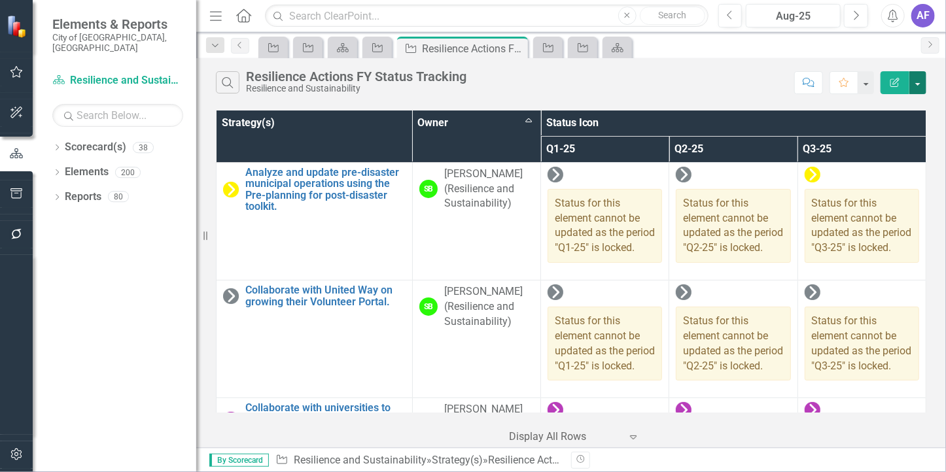
click at [919, 83] on button "button" at bounding box center [917, 82] width 17 height 23
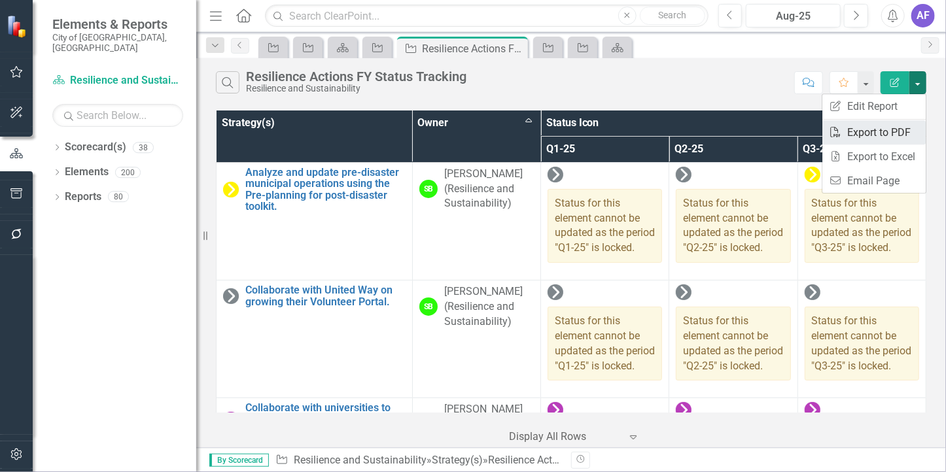
click at [890, 133] on link "PDF Export to PDF" at bounding box center [873, 132] width 103 height 24
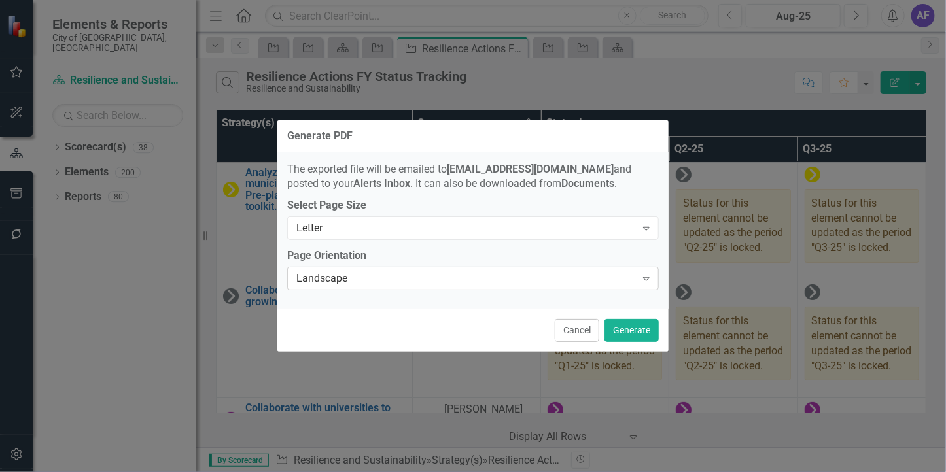
click at [597, 284] on div "Landscape" at bounding box center [466, 279] width 340 height 15
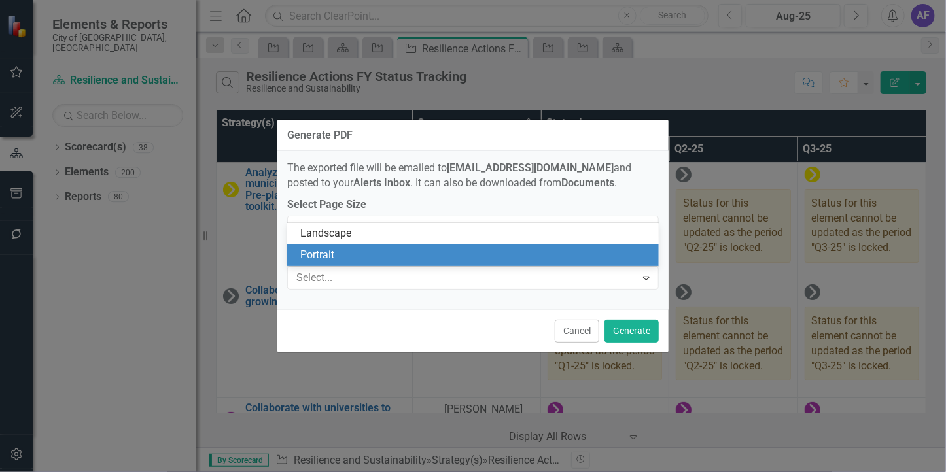
click at [362, 248] on div "Portrait" at bounding box center [475, 255] width 351 height 15
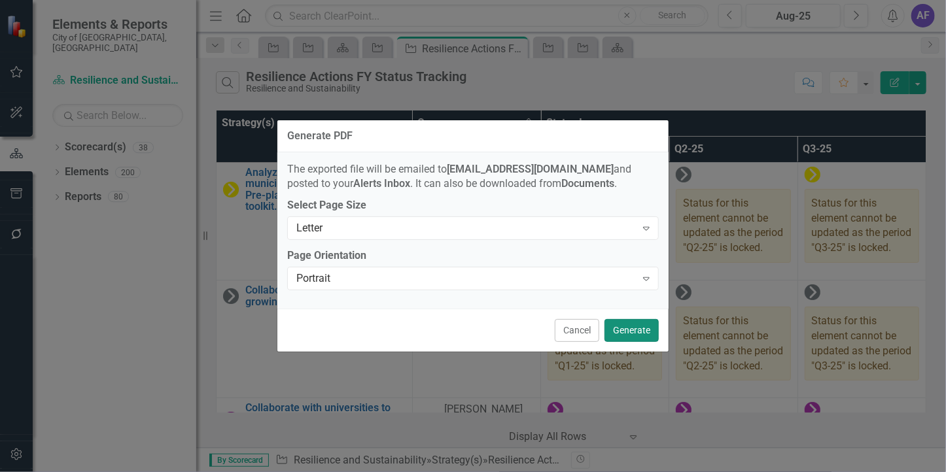
click at [618, 326] on button "Generate" at bounding box center [632, 330] width 54 height 23
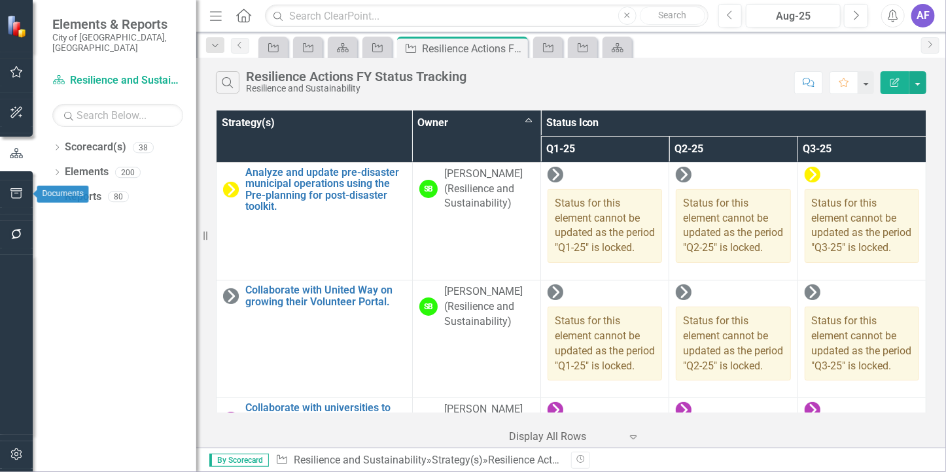
click at [10, 200] on button "button" at bounding box center [16, 194] width 29 height 27
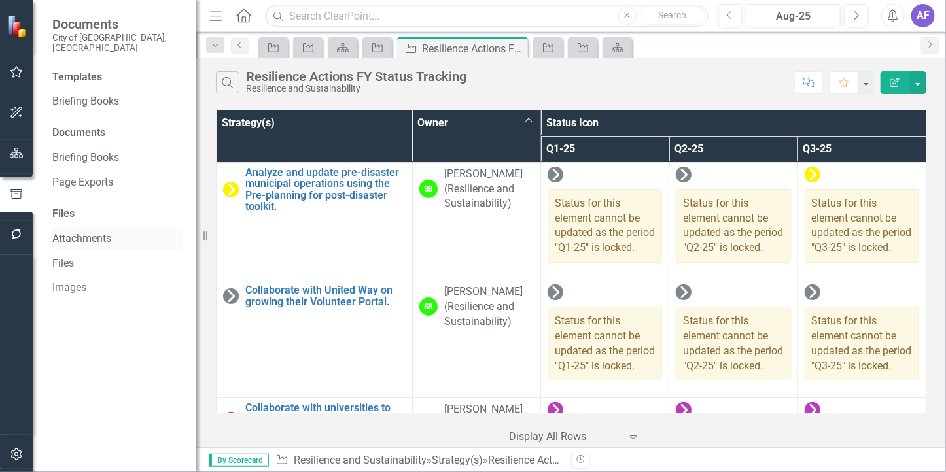
click at [73, 232] on link "Attachments" at bounding box center [117, 239] width 131 height 15
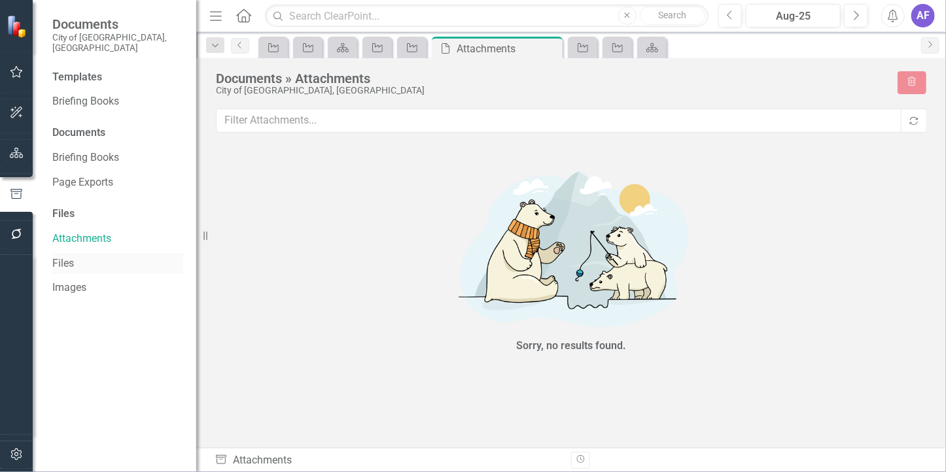
click at [76, 253] on div "Files" at bounding box center [117, 264] width 131 height 22
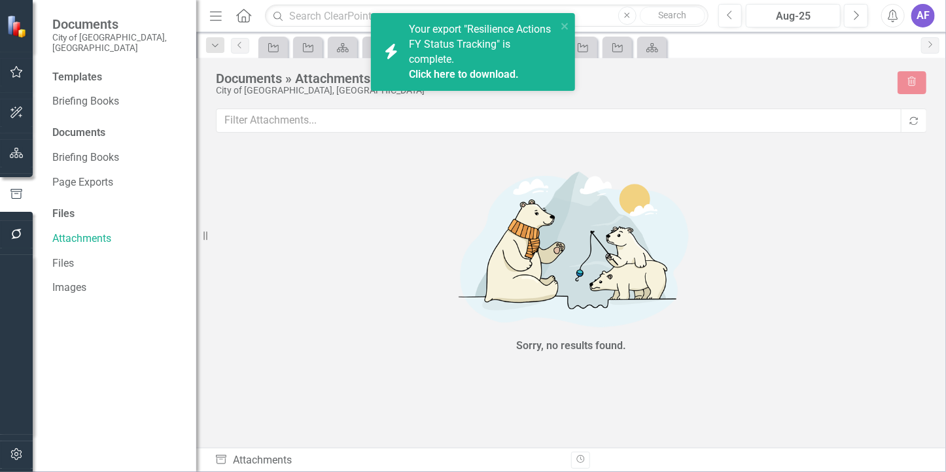
click at [429, 58] on span "Your export "Resilience Actions FY Status Tracking" is complete. Click here to …" at bounding box center [481, 52] width 145 height 59
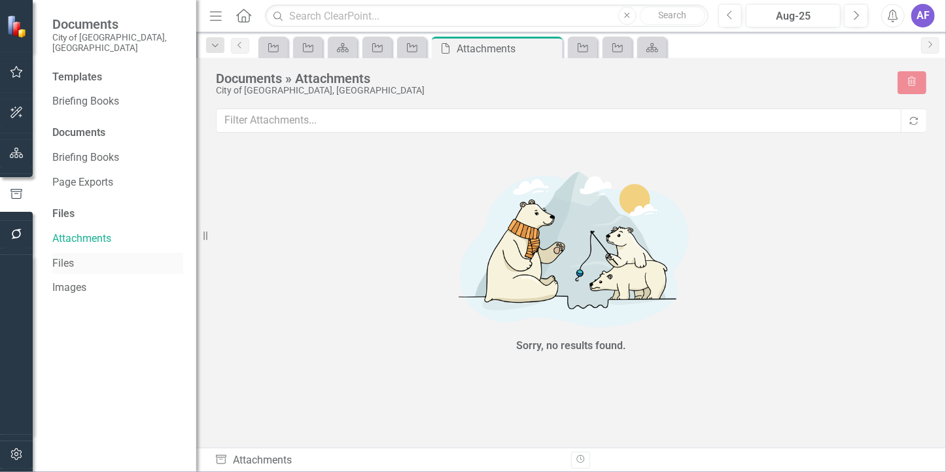
click at [65, 256] on link "Files" at bounding box center [117, 263] width 131 height 15
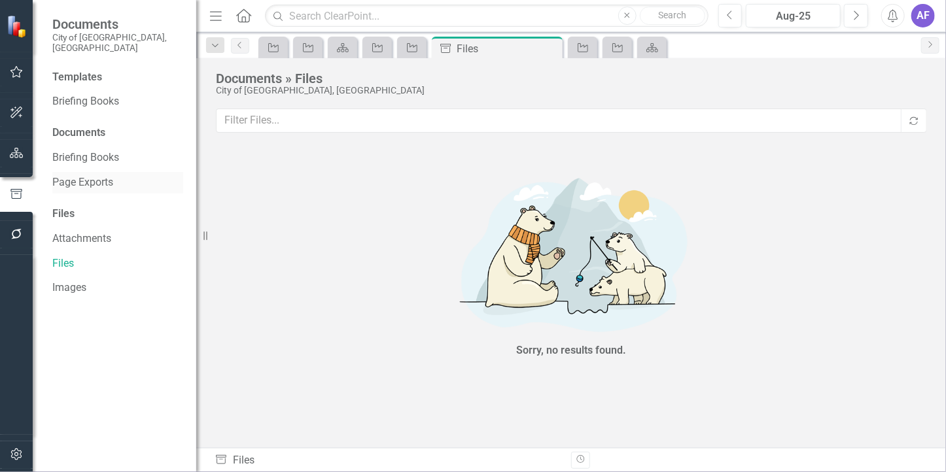
click at [97, 175] on link "Page Exports" at bounding box center [117, 182] width 131 height 15
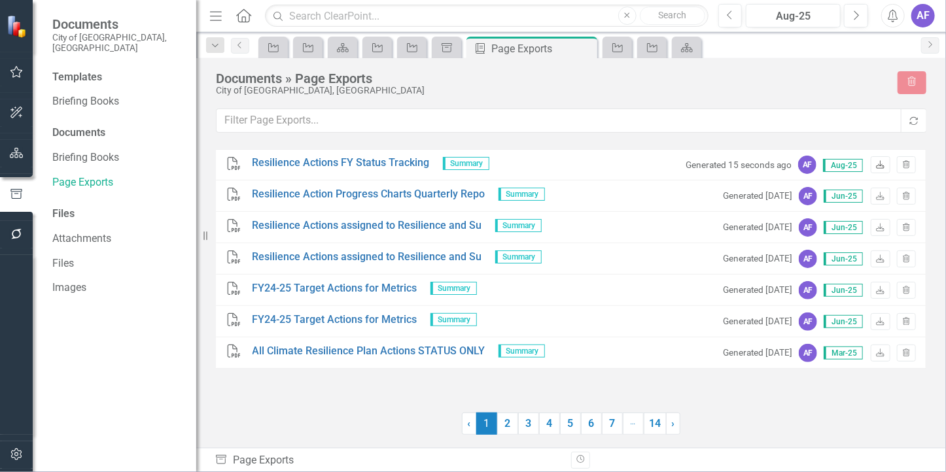
click at [877, 164] on icon "Download" at bounding box center [880, 166] width 10 height 8
